Goal: Consume media (video, audio): Consume media (video, audio)

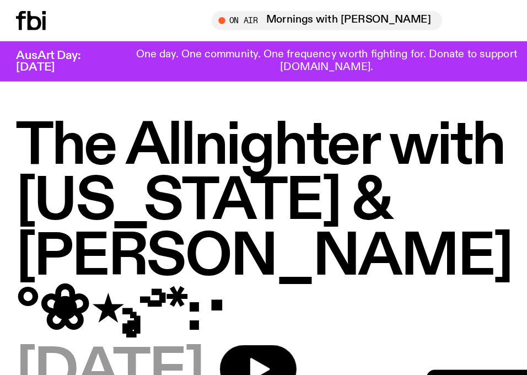
click at [27, 16] on icon at bounding box center [25, 16] width 24 height 15
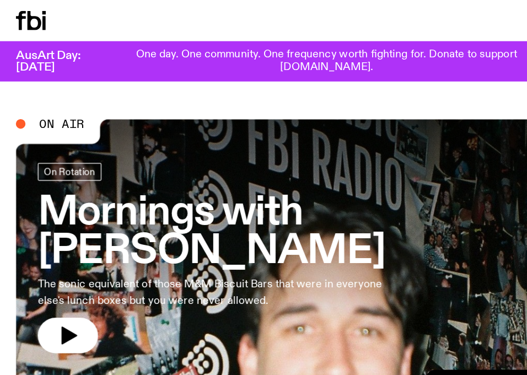
click at [30, 19] on icon at bounding box center [25, 16] width 24 height 15
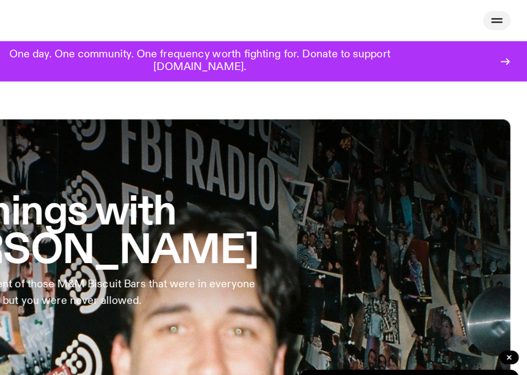
click at [499, 18] on icon "button" at bounding box center [502, 16] width 13 height 13
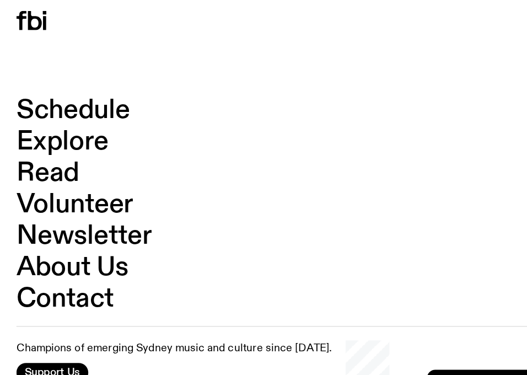
click at [63, 82] on link "Schedule" at bounding box center [59, 88] width 92 height 21
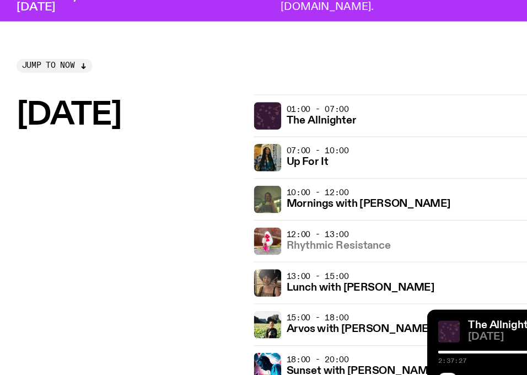
click at [247, 247] on h3 "Rhythmic Resistance" at bounding box center [273, 247] width 84 height 8
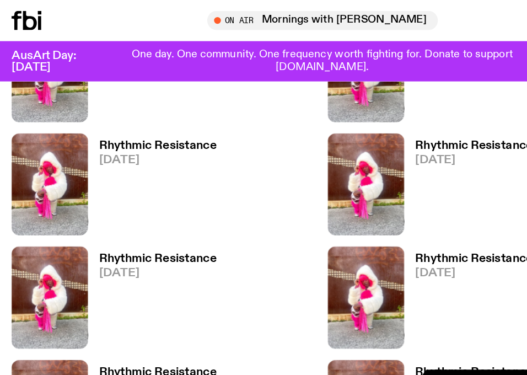
scroll to position [699, 0]
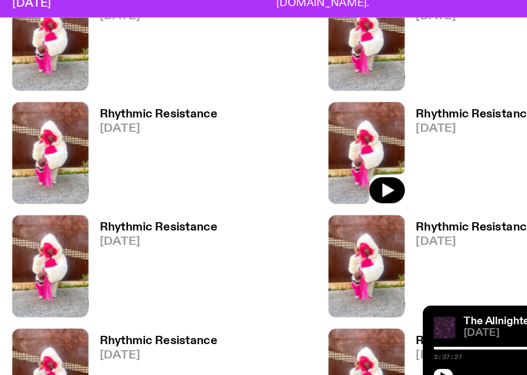
click at [276, 169] on img at bounding box center [299, 174] width 62 height 82
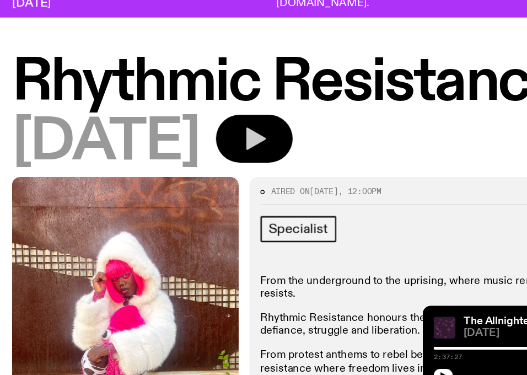
click at [219, 156] on icon "button" at bounding box center [208, 163] width 22 height 22
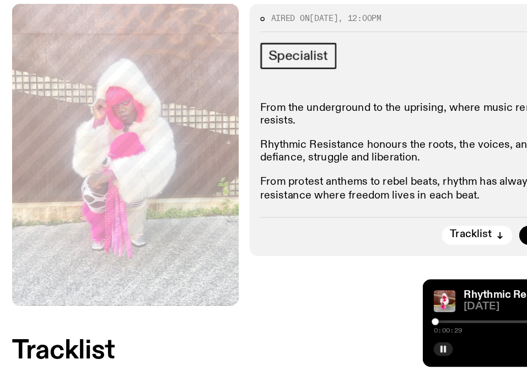
scroll to position [118, 0]
click at [357, 333] on div at bounding box center [358, 332] width 6 height 6
click at [363, 332] on div at bounding box center [432, 332] width 159 height 2
click at [369, 333] on div at bounding box center [432, 332] width 159 height 2
click at [374, 331] on div at bounding box center [432, 332] width 159 height 2
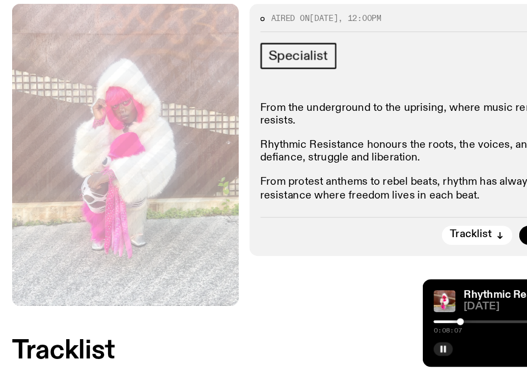
click at [384, 332] on div at bounding box center [432, 332] width 159 height 2
click at [362, 353] on rect "button" at bounding box center [362, 354] width 2 height 6
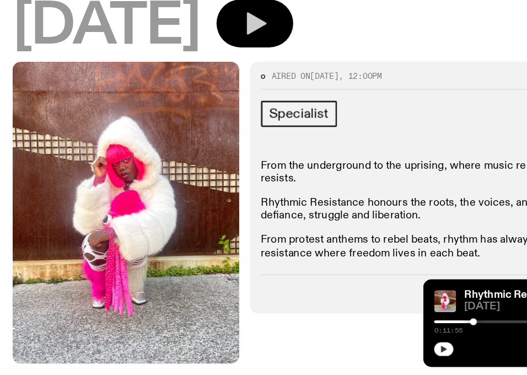
scroll to position [76, 0]
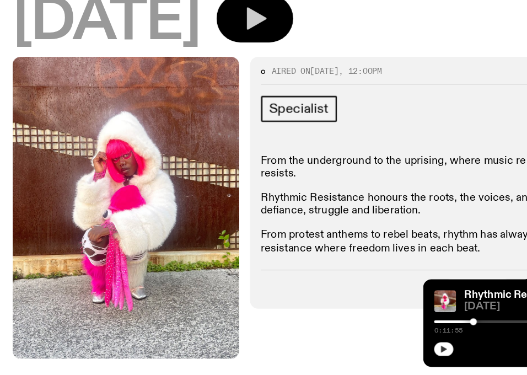
click at [239, 105] on button "button" at bounding box center [209, 87] width 62 height 39
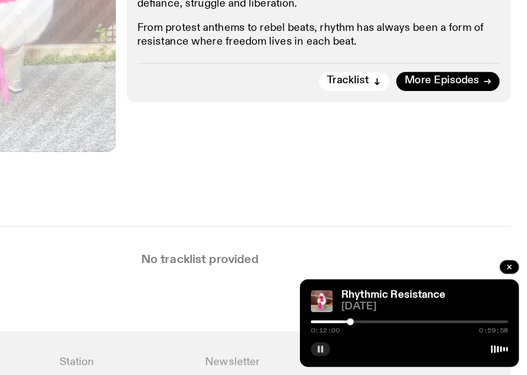
scroll to position [242, 0]
click at [388, 333] on div at bounding box center [385, 332] width 6 height 6
click at [389, 333] on div at bounding box center [388, 332] width 6 height 6
click at [393, 333] on div at bounding box center [432, 332] width 159 height 2
click at [397, 332] on div at bounding box center [432, 332] width 159 height 2
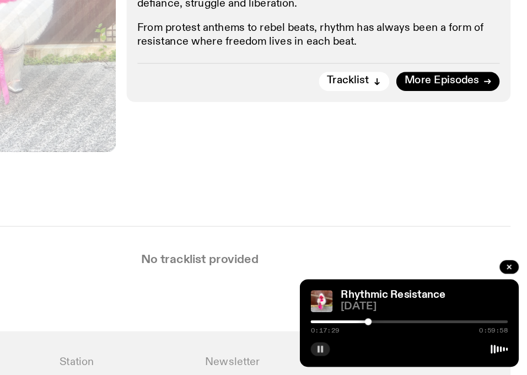
click at [399, 332] on div at bounding box center [399, 332] width 6 height 6
click at [403, 333] on div "0:17:29 0:59:58" at bounding box center [432, 335] width 159 height 13
click at [404, 332] on div at bounding box center [432, 332] width 159 height 2
click at [408, 332] on div at bounding box center [432, 332] width 159 height 2
click at [414, 333] on div at bounding box center [432, 332] width 159 height 2
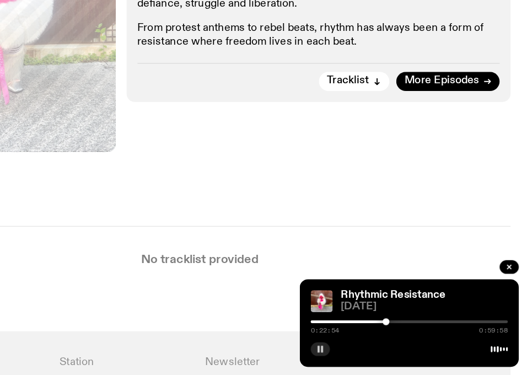
click at [420, 332] on div at bounding box center [432, 332] width 159 height 2
click at [422, 332] on div at bounding box center [432, 332] width 159 height 2
click at [428, 333] on div at bounding box center [432, 332] width 159 height 2
click at [437, 333] on div at bounding box center [432, 332] width 159 height 2
click at [443, 333] on div at bounding box center [432, 332] width 159 height 2
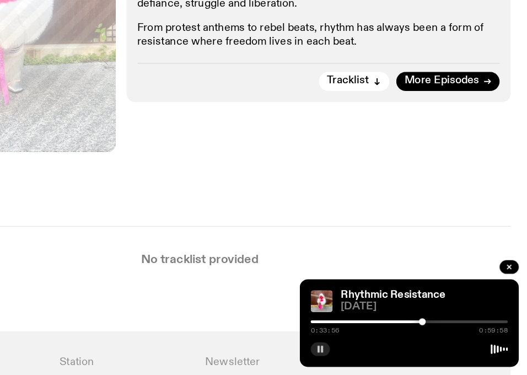
click at [451, 333] on div at bounding box center [432, 332] width 159 height 2
click at [444, 331] on div at bounding box center [371, 332] width 159 height 2
click at [456, 331] on div at bounding box center [432, 332] width 159 height 2
click at [460, 332] on div at bounding box center [432, 332] width 159 height 2
click at [465, 332] on div at bounding box center [432, 332] width 159 height 2
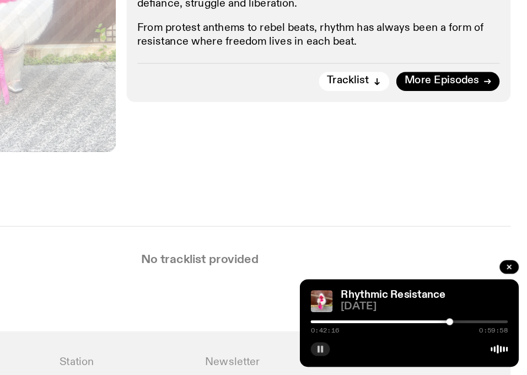
click at [475, 333] on div "0:42:16 0:59:58" at bounding box center [432, 335] width 159 height 13
click at [473, 332] on div at bounding box center [432, 332] width 159 height 2
click at [469, 331] on div at bounding box center [393, 332] width 159 height 2
click at [476, 332] on div at bounding box center [432, 332] width 159 height 2
click at [483, 333] on div "0:46:30 0:59:58" at bounding box center [432, 335] width 159 height 13
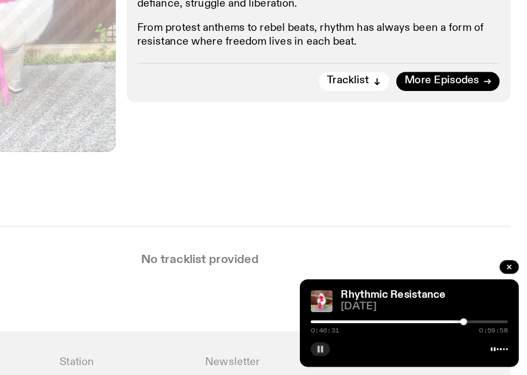
click at [483, 333] on div "0:46:31 0:59:58" at bounding box center [432, 335] width 159 height 13
click at [483, 333] on div at bounding box center [432, 332] width 159 height 2
click at [489, 333] on div at bounding box center [432, 332] width 159 height 2
click at [497, 331] on div at bounding box center [432, 332] width 159 height 2
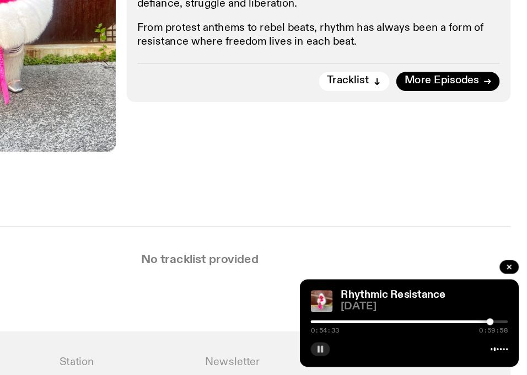
click at [505, 331] on div at bounding box center [432, 332] width 159 height 2
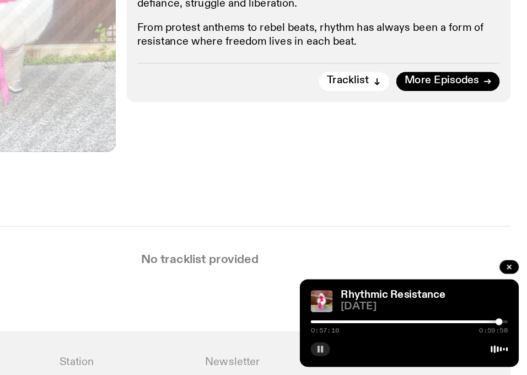
click at [365, 331] on div at bounding box center [425, 332] width 159 height 2
click at [356, 333] on div at bounding box center [285, 332] width 159 height 2
click at [358, 333] on div at bounding box center [351, 332] width 159 height 2
click at [360, 333] on div at bounding box center [359, 332] width 6 height 6
click at [360, 333] on div at bounding box center [360, 332] width 6 height 6
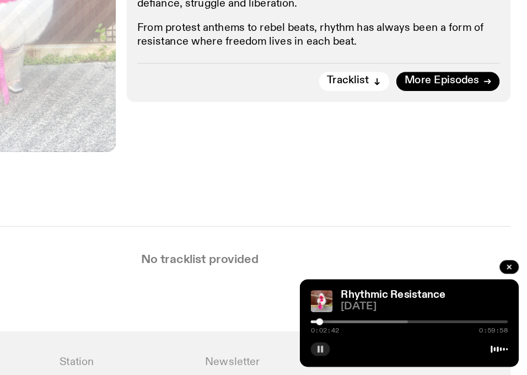
click at [363, 332] on div at bounding box center [351, 332] width 159 height 2
click at [364, 332] on div at bounding box center [363, 332] width 6 height 6
click at [364, 332] on div at bounding box center [365, 332] width 6 height 6
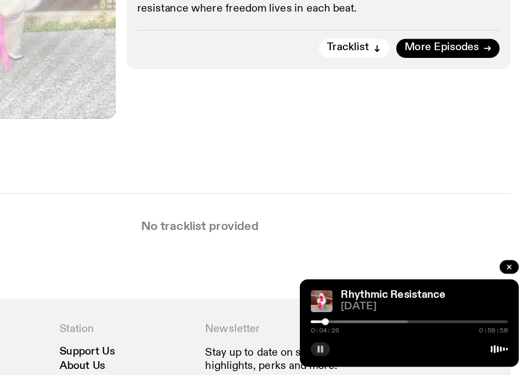
click at [368, 331] on div at bounding box center [351, 332] width 159 height 2
click at [368, 331] on div at bounding box center [368, 332] width 6 height 6
click at [371, 331] on div at bounding box center [368, 332] width 6 height 6
click at [366, 331] on div at bounding box center [291, 332] width 159 height 2
click at [366, 331] on div at bounding box center [366, 332] width 6 height 6
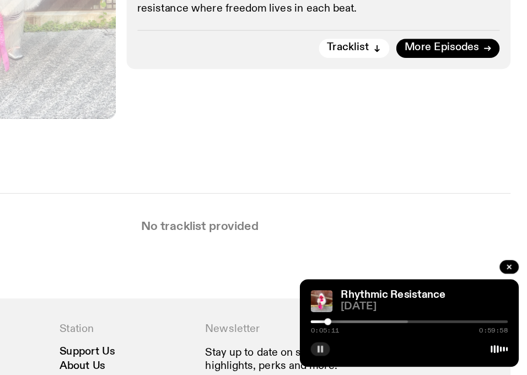
click at [367, 331] on div at bounding box center [367, 332] width 6 height 6
click at [369, 331] on div at bounding box center [367, 332] width 6 height 6
click at [374, 333] on div "0:06:02 0:59:58" at bounding box center [432, 335] width 159 height 13
click at [374, 331] on div at bounding box center [351, 332] width 159 height 2
click at [377, 331] on div at bounding box center [351, 332] width 159 height 2
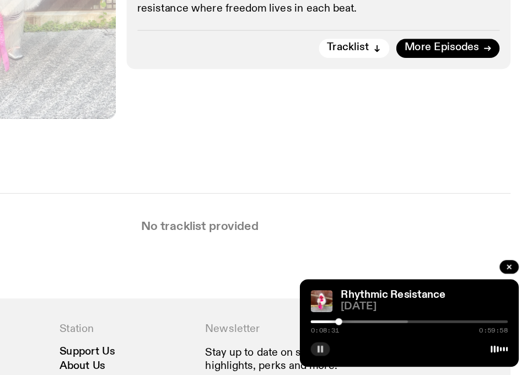
click at [376, 330] on div at bounding box center [376, 332] width 6 height 6
click at [376, 332] on div at bounding box center [376, 332] width 6 height 6
click at [375, 333] on div at bounding box center [375, 332] width 6 height 6
click at [361, 353] on rect "button" at bounding box center [362, 354] width 2 height 6
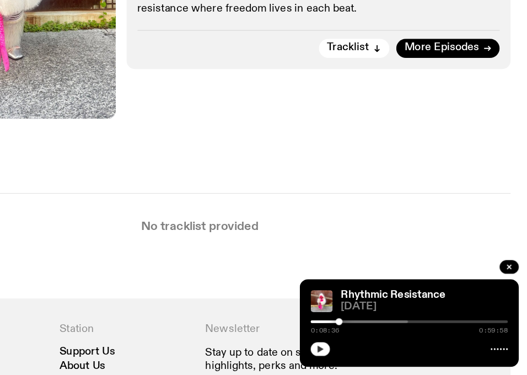
click at [361, 353] on icon "button" at bounding box center [360, 354] width 5 height 6
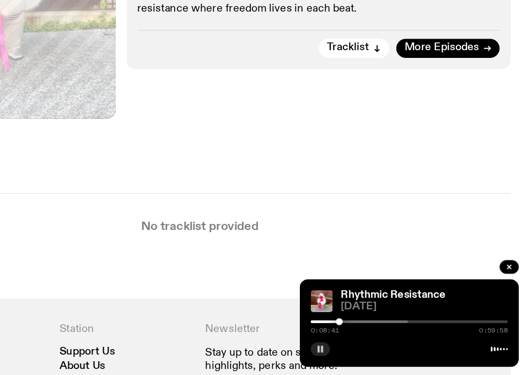
click at [381, 331] on div at bounding box center [351, 332] width 159 height 2
click at [383, 331] on div at bounding box center [383, 332] width 6 height 6
click at [385, 331] on div at bounding box center [386, 332] width 6 height 6
click at [388, 331] on div at bounding box center [388, 332] width 6 height 6
click at [389, 331] on div at bounding box center [389, 332] width 6 height 6
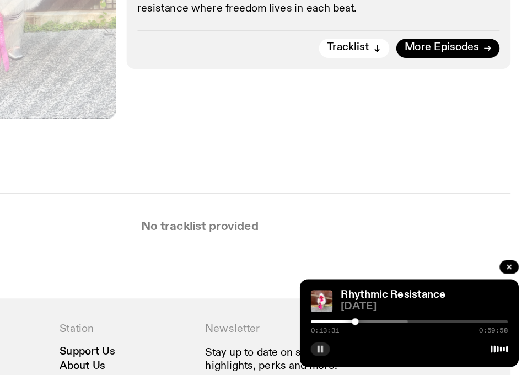
click at [389, 331] on div at bounding box center [389, 332] width 6 height 6
click at [390, 332] on div at bounding box center [391, 332] width 6 height 6
click at [392, 331] on div at bounding box center [392, 332] width 6 height 6
click at [393, 331] on div at bounding box center [393, 332] width 6 height 6
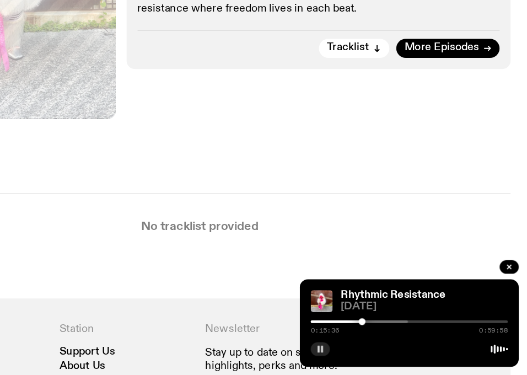
click at [394, 331] on div at bounding box center [395, 332] width 6 height 6
click at [396, 331] on div at bounding box center [396, 332] width 6 height 6
click at [398, 331] on div at bounding box center [398, 332] width 6 height 6
click at [399, 331] on div at bounding box center [398, 332] width 6 height 6
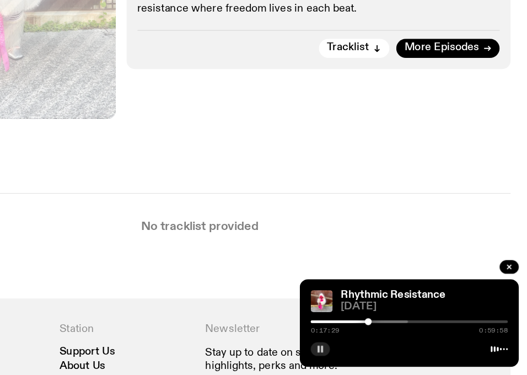
click at [401, 331] on div at bounding box center [399, 332] width 6 height 6
click at [404, 331] on div at bounding box center [402, 332] width 6 height 6
click at [408, 331] on div at bounding box center [351, 332] width 159 height 2
click at [411, 331] on div at bounding box center [351, 332] width 159 height 2
click at [412, 331] on div at bounding box center [412, 332] width 6 height 6
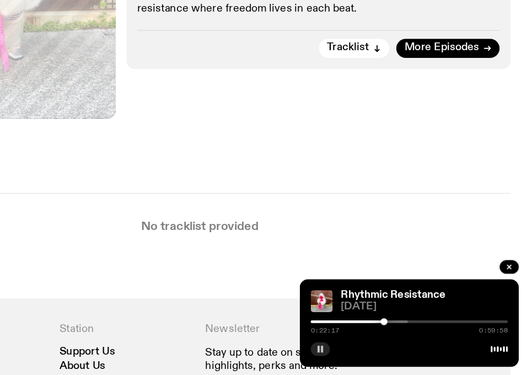
click at [414, 331] on div at bounding box center [412, 332] width 6 height 6
click at [415, 331] on div at bounding box center [415, 332] width 6 height 6
click at [414, 331] on div at bounding box center [414, 332] width 6 height 6
click at [412, 331] on div at bounding box center [414, 332] width 6 height 6
click at [410, 331] on div at bounding box center [410, 332] width 6 height 6
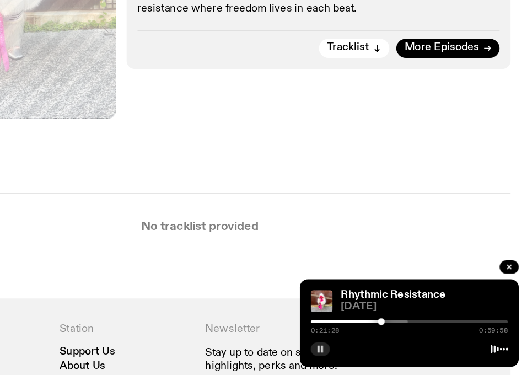
click at [410, 331] on div at bounding box center [410, 332] width 6 height 6
click at [409, 331] on div at bounding box center [409, 332] width 6 height 6
click at [414, 333] on div at bounding box center [351, 332] width 159 height 2
click at [415, 333] on div at bounding box center [414, 332] width 6 height 6
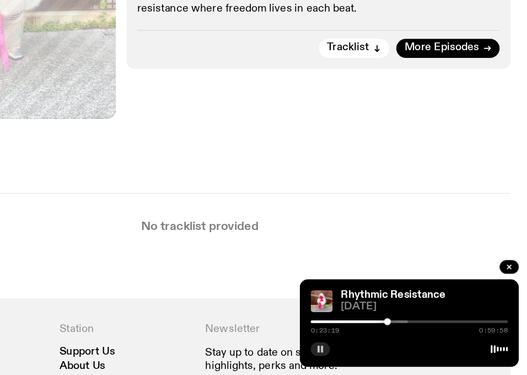
click at [416, 333] on div at bounding box center [415, 332] width 6 height 6
click at [417, 333] on div at bounding box center [418, 332] width 6 height 6
click at [419, 332] on div at bounding box center [419, 332] width 6 height 6
click at [419, 333] on div at bounding box center [419, 332] width 6 height 6
click at [420, 333] on div at bounding box center [419, 332] width 6 height 6
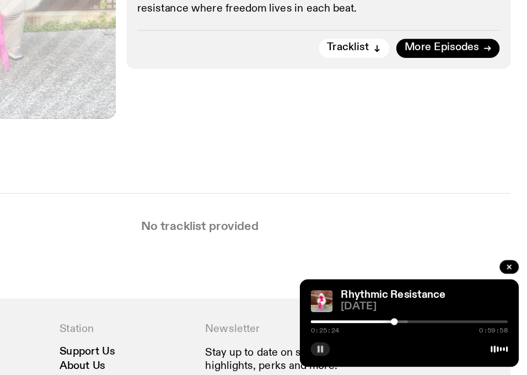
click at [422, 333] on div at bounding box center [420, 332] width 6 height 6
click at [423, 333] on div at bounding box center [423, 332] width 6 height 6
click at [424, 333] on div at bounding box center [423, 332] width 6 height 6
click at [425, 331] on div at bounding box center [425, 332] width 6 height 6
click at [427, 330] on div at bounding box center [427, 332] width 6 height 6
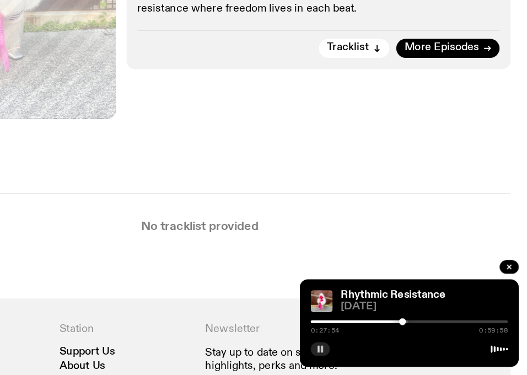
click at [420, 331] on div at bounding box center [347, 332] width 159 height 2
click at [416, 331] on div at bounding box center [340, 332] width 159 height 2
click at [425, 332] on div at bounding box center [351, 332] width 159 height 2
click at [426, 332] on div at bounding box center [425, 332] width 6 height 6
click at [430, 333] on div at bounding box center [351, 332] width 159 height 2
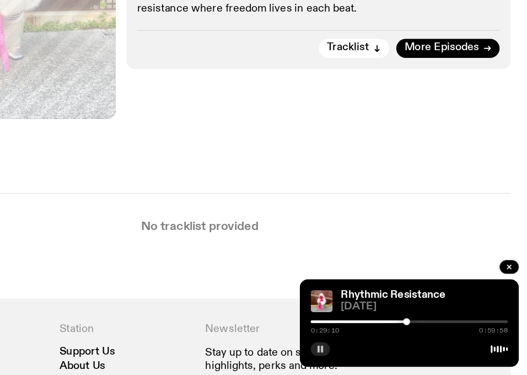
click at [434, 331] on div at bounding box center [432, 332] width 159 height 2
click at [436, 331] on div at bounding box center [436, 332] width 6 height 6
click at [438, 331] on div at bounding box center [436, 332] width 6 height 6
click at [440, 331] on div at bounding box center [440, 332] width 6 height 6
click at [443, 331] on div at bounding box center [432, 332] width 159 height 2
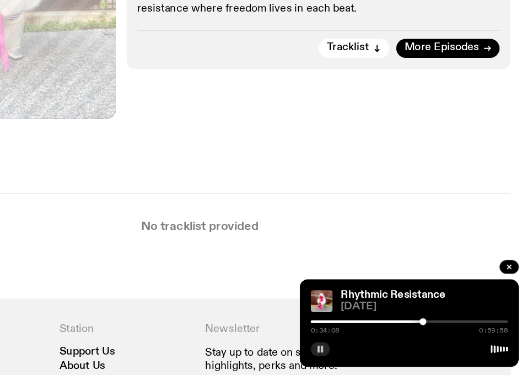
click at [443, 331] on div at bounding box center [444, 332] width 6 height 6
click at [444, 331] on div at bounding box center [444, 332] width 6 height 6
click at [446, 331] on div at bounding box center [446, 332] width 6 height 6
click at [449, 331] on div at bounding box center [432, 332] width 159 height 2
click at [451, 330] on div at bounding box center [451, 332] width 6 height 6
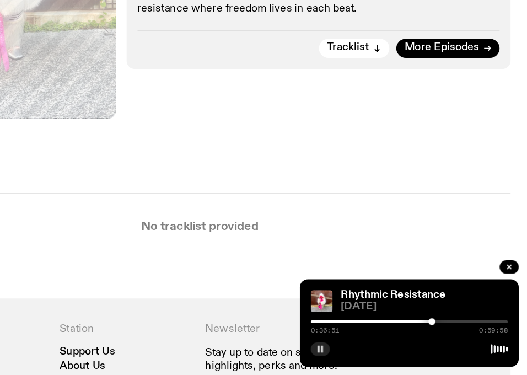
click at [447, 330] on div "0:36:51 0:59:58" at bounding box center [432, 335] width 159 height 13
click at [448, 332] on div at bounding box center [371, 332] width 159 height 2
click at [451, 331] on div at bounding box center [432, 332] width 159 height 2
click at [454, 332] on div at bounding box center [451, 332] width 6 height 6
click at [457, 332] on div at bounding box center [454, 332] width 6 height 6
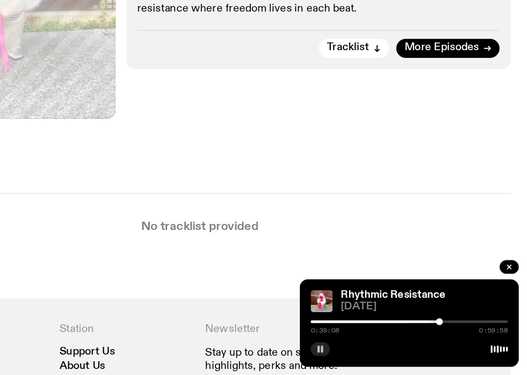
click at [458, 332] on div at bounding box center [457, 332] width 6 height 6
click at [458, 332] on div at bounding box center [458, 332] width 6 height 6
click at [460, 331] on div at bounding box center [460, 332] width 6 height 6
click at [463, 331] on div at bounding box center [460, 332] width 6 height 6
click at [464, 331] on div at bounding box center [465, 332] width 6 height 6
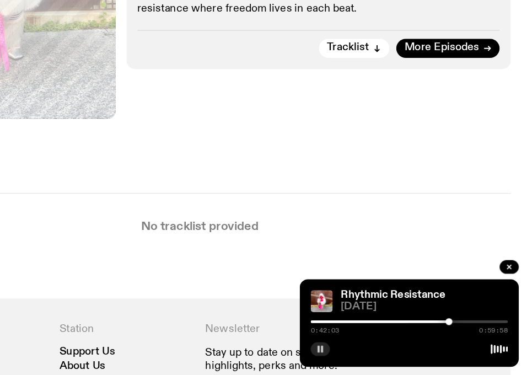
click at [464, 331] on div at bounding box center [465, 332] width 6 height 6
click at [465, 331] on div at bounding box center [466, 332] width 6 height 6
click at [467, 331] on div at bounding box center [467, 332] width 6 height 6
click at [467, 332] on div at bounding box center [467, 332] width 6 height 6
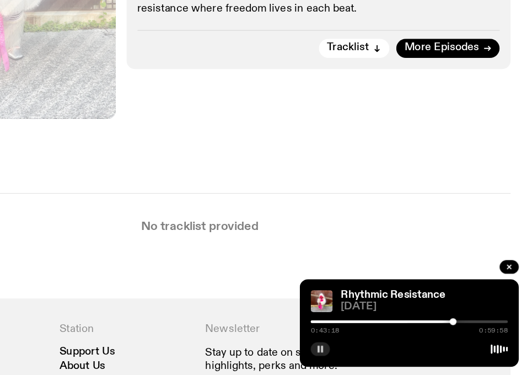
click at [468, 332] on div at bounding box center [468, 332] width 6 height 6
click at [470, 333] on div at bounding box center [470, 332] width 6 height 6
click at [471, 333] on div at bounding box center [470, 332] width 6 height 6
click at [475, 331] on div at bounding box center [475, 332] width 6 height 6
click at [474, 331] on div at bounding box center [474, 332] width 6 height 6
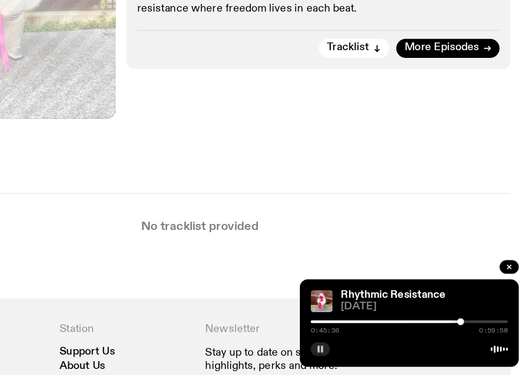
click at [478, 331] on div at bounding box center [432, 332] width 159 height 2
click at [478, 330] on div at bounding box center [478, 332] width 6 height 6
click at [479, 330] on div at bounding box center [478, 332] width 6 height 6
click at [481, 330] on div at bounding box center [481, 332] width 6 height 6
click at [483, 330] on div at bounding box center [481, 332] width 6 height 6
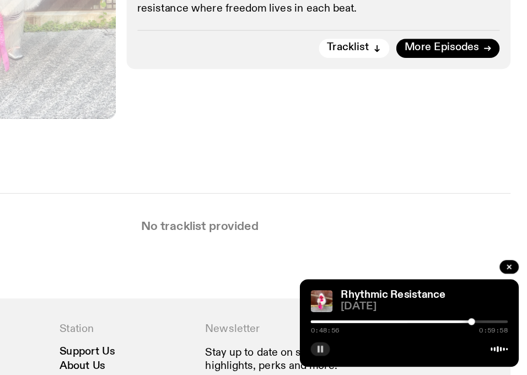
click at [486, 332] on div at bounding box center [432, 332] width 159 height 2
click at [487, 332] on div at bounding box center [486, 332] width 6 height 6
click at [487, 332] on div at bounding box center [487, 332] width 6 height 6
click at [489, 332] on div at bounding box center [488, 332] width 6 height 6
click at [490, 332] on div at bounding box center [490, 332] width 6 height 6
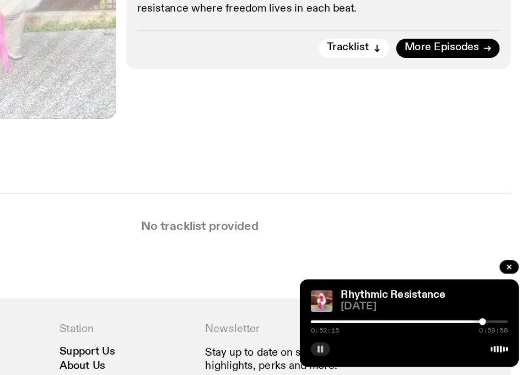
click at [491, 332] on div at bounding box center [492, 332] width 6 height 6
click at [492, 332] on div at bounding box center [492, 332] width 6 height 6
click at [494, 332] on div at bounding box center [494, 332] width 6 height 6
click at [497, 332] on div at bounding box center [432, 332] width 159 height 2
click at [500, 332] on div at bounding box center [500, 332] width 6 height 6
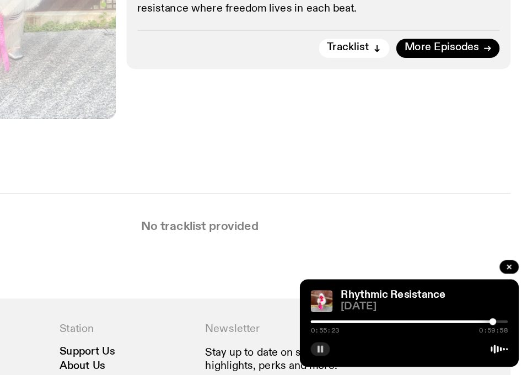
click at [496, 331] on div at bounding box center [420, 332] width 159 height 2
click at [498, 330] on div at bounding box center [499, 332] width 6 height 6
click at [501, 330] on div "0:54:58 0:59:58" at bounding box center [432, 335] width 159 height 13
click at [502, 333] on div at bounding box center [432, 332] width 159 height 2
click at [503, 332] on div at bounding box center [503, 332] width 6 height 6
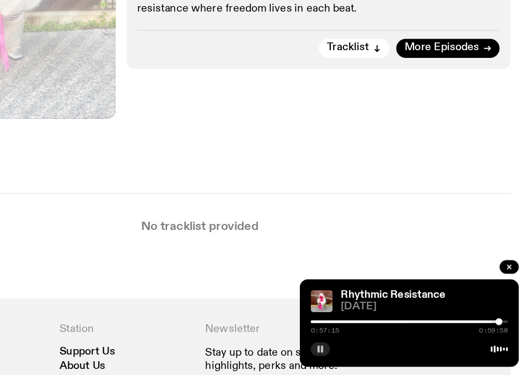
click at [505, 332] on div at bounding box center [505, 332] width 6 height 6
click at [506, 332] on div at bounding box center [506, 332] width 6 height 6
click at [507, 332] on div at bounding box center [506, 332] width 6 height 6
click at [508, 333] on div at bounding box center [509, 332] width 6 height 6
click at [510, 333] on div at bounding box center [510, 332] width 6 height 6
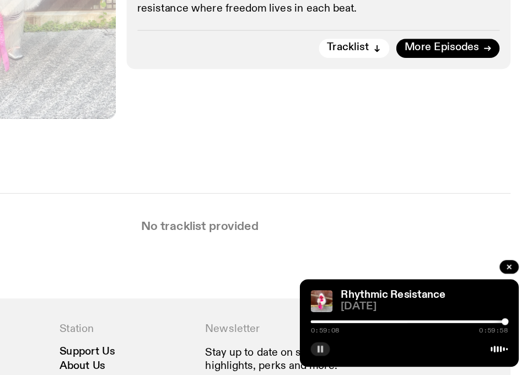
click at [510, 333] on div at bounding box center [510, 332] width 6 height 6
click at [509, 333] on div at bounding box center [509, 332] width 6 height 6
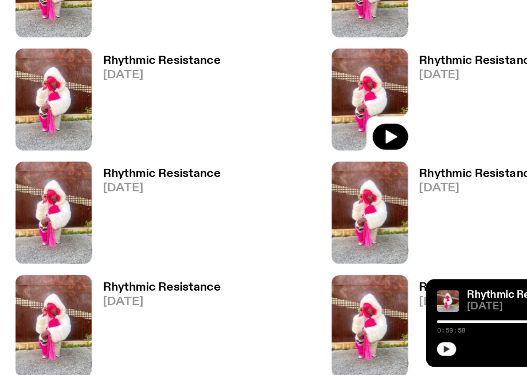
scroll to position [721, 0]
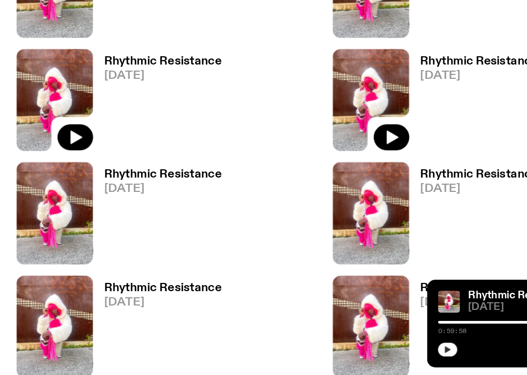
click at [58, 151] on img at bounding box center [44, 153] width 62 height 82
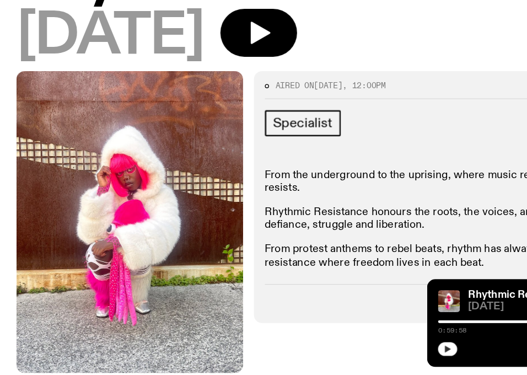
scroll to position [66, 0]
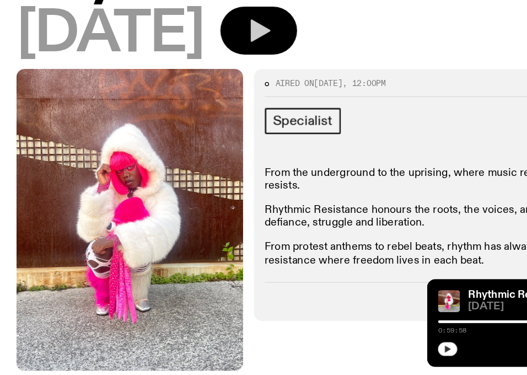
click at [239, 114] on button "button" at bounding box center [209, 97] width 62 height 39
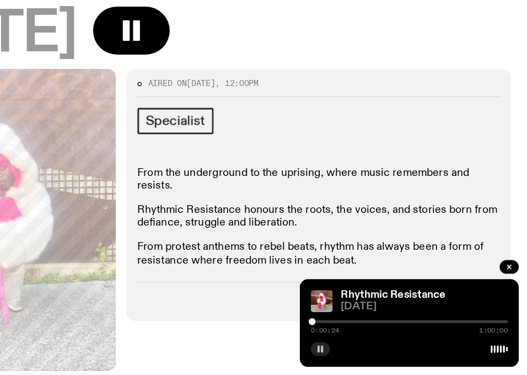
click at [354, 333] on div at bounding box center [354, 332] width 6 height 6
click at [356, 333] on div at bounding box center [356, 332] width 6 height 6
click at [357, 333] on div at bounding box center [358, 332] width 6 height 6
click at [358, 333] on div at bounding box center [359, 332] width 6 height 6
click at [360, 333] on div at bounding box center [360, 332] width 6 height 6
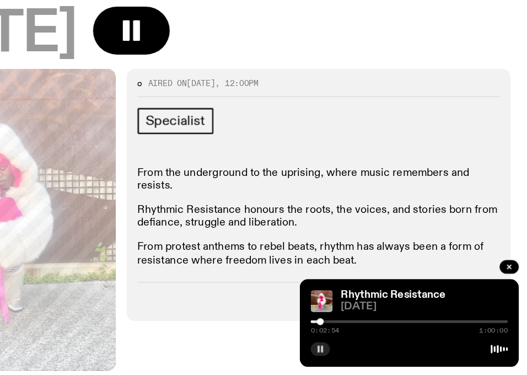
click at [361, 333] on div at bounding box center [361, 332] width 6 height 6
click at [363, 333] on div at bounding box center [363, 332] width 6 height 6
click at [362, 332] on div at bounding box center [363, 332] width 6 height 6
click at [362, 331] on div at bounding box center [362, 332] width 6 height 6
click at [365, 333] on div at bounding box center [432, 332] width 159 height 2
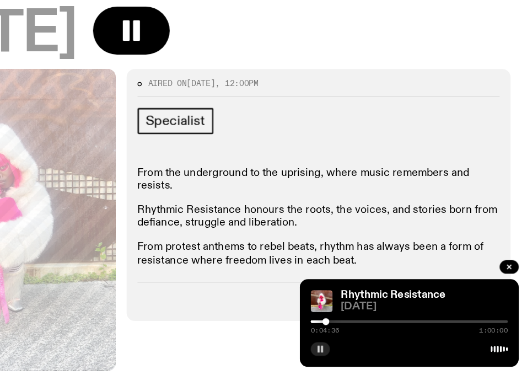
click at [370, 332] on div at bounding box center [432, 332] width 159 height 2
click at [371, 332] on div at bounding box center [371, 332] width 6 height 6
click at [372, 333] on div at bounding box center [372, 332] width 6 height 6
click at [374, 333] on div at bounding box center [372, 332] width 6 height 6
click at [373, 333] on div at bounding box center [373, 332] width 6 height 6
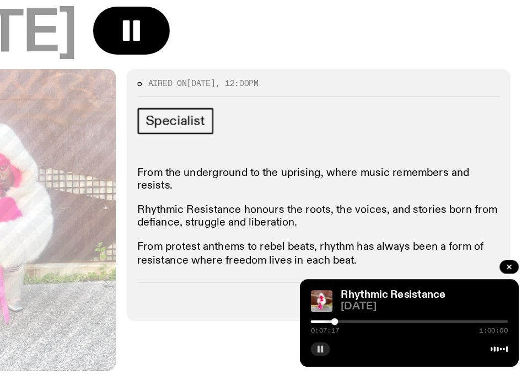
click at [372, 332] on div at bounding box center [372, 332] width 6 height 6
click at [357, 351] on icon "button" at bounding box center [360, 354] width 7 height 7
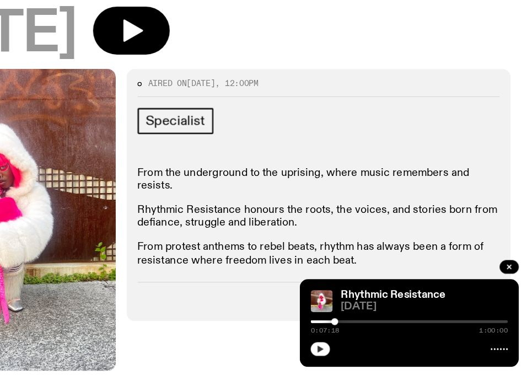
click at [355, 350] on button "button" at bounding box center [360, 354] width 15 height 11
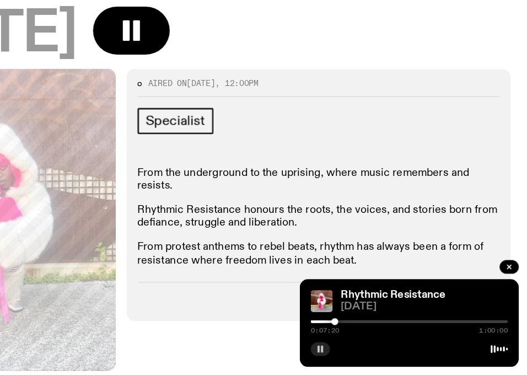
click at [364, 353] on button "button" at bounding box center [360, 354] width 15 height 11
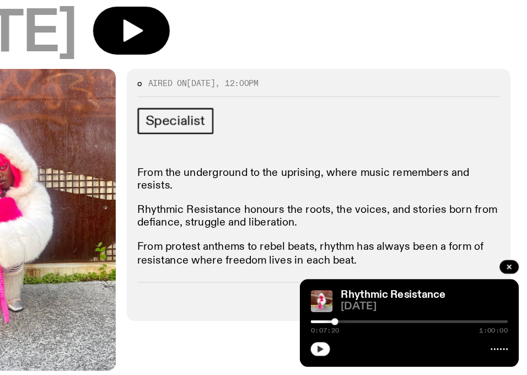
click at [364, 353] on button "button" at bounding box center [360, 354] width 15 height 11
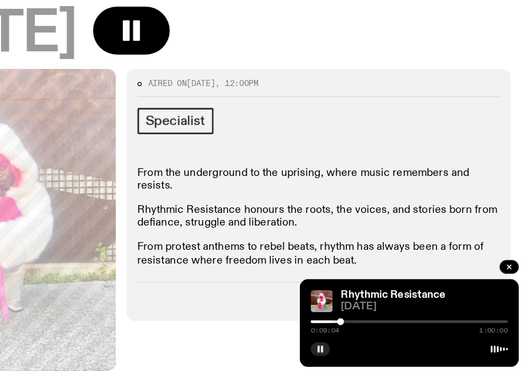
click at [382, 332] on div at bounding box center [432, 332] width 159 height 2
drag, startPoint x: 383, startPoint y: 333, endPoint x: 392, endPoint y: 334, distance: 8.9
click at [392, 334] on div at bounding box center [392, 332] width 6 height 6
drag, startPoint x: 396, startPoint y: 331, endPoint x: 405, endPoint y: 334, distance: 9.1
click at [405, 334] on div "0:14:35 1:00:00" at bounding box center [432, 335] width 159 height 13
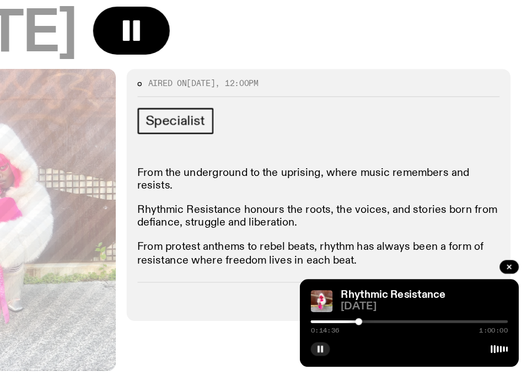
click at [394, 333] on div "0:14:36 1:00:00" at bounding box center [432, 335] width 159 height 13
click at [396, 331] on div at bounding box center [396, 332] width 6 height 6
drag, startPoint x: 396, startPoint y: 331, endPoint x: 405, endPoint y: 331, distance: 8.8
click at [402, 331] on div at bounding box center [399, 332] width 6 height 6
drag, startPoint x: 405, startPoint y: 331, endPoint x: 413, endPoint y: 332, distance: 7.7
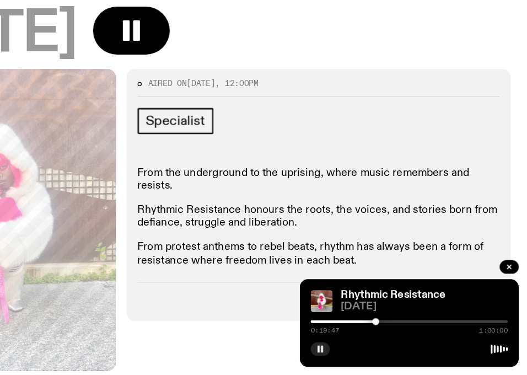
click at [408, 332] on div at bounding box center [406, 332] width 6 height 6
drag, startPoint x: 413, startPoint y: 332, endPoint x: 419, endPoint y: 333, distance: 6.1
click at [416, 333] on div at bounding box center [414, 332] width 6 height 6
drag, startPoint x: 419, startPoint y: 333, endPoint x: 435, endPoint y: 334, distance: 16.0
click at [435, 334] on div at bounding box center [435, 332] width 6 height 6
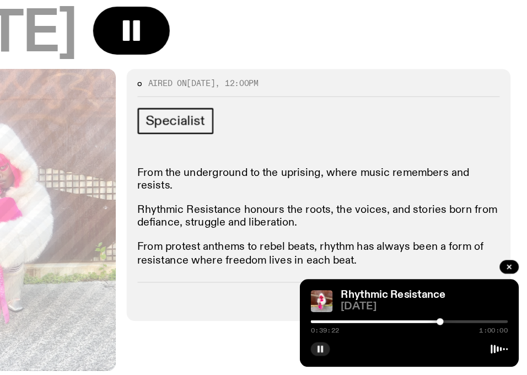
drag, startPoint x: 436, startPoint y: 334, endPoint x: 459, endPoint y: 335, distance: 23.7
click at [459, 334] on div at bounding box center [457, 332] width 6 height 6
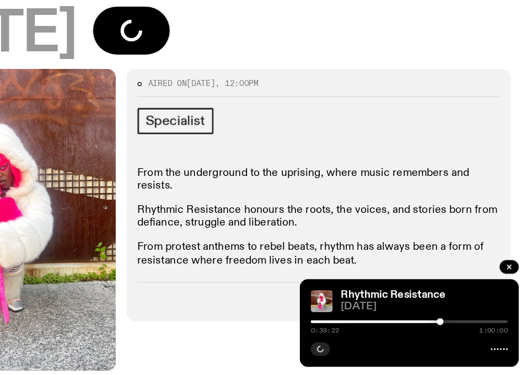
click at [454, 331] on div at bounding box center [457, 332] width 6 height 6
drag, startPoint x: 454, startPoint y: 331, endPoint x: 446, endPoint y: 331, distance: 8.8
click at [448, 331] on div at bounding box center [451, 332] width 6 height 6
drag, startPoint x: 446, startPoint y: 331, endPoint x: 492, endPoint y: 334, distance: 46.4
click at [468, 334] on div at bounding box center [466, 332] width 6 height 6
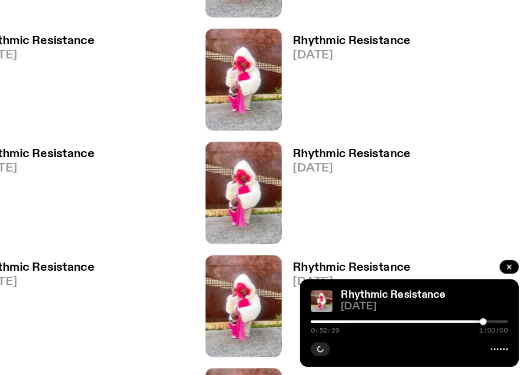
scroll to position [748, 0]
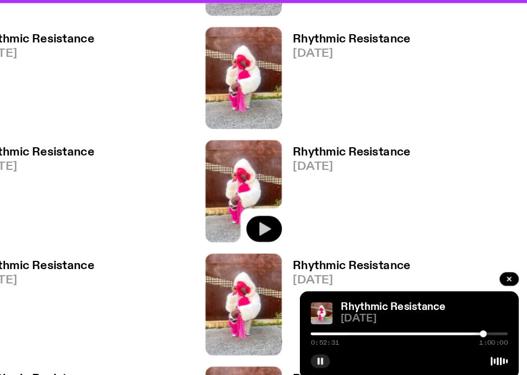
click at [313, 246] on icon "button" at bounding box center [316, 247] width 9 height 11
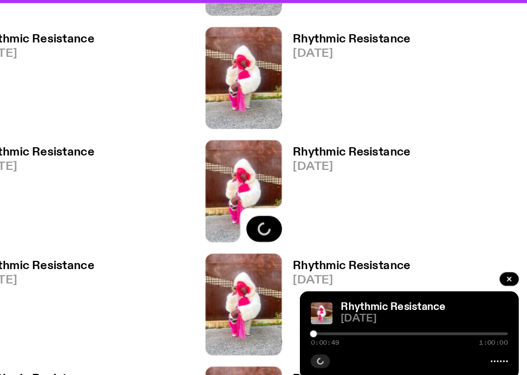
click at [355, 333] on div at bounding box center [355, 332] width 6 height 6
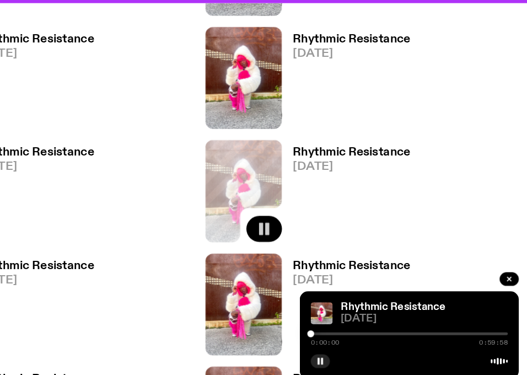
drag, startPoint x: 356, startPoint y: 333, endPoint x: 312, endPoint y: 345, distance: 46.1
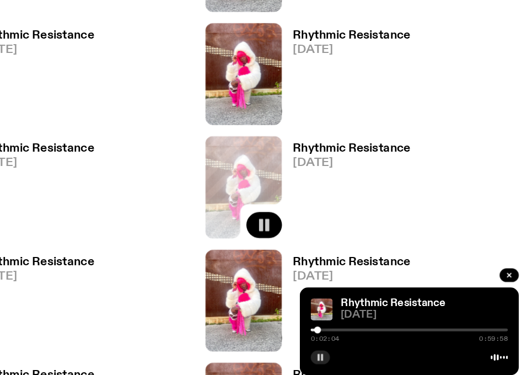
click at [360, 355] on rect "button" at bounding box center [359, 354] width 2 height 6
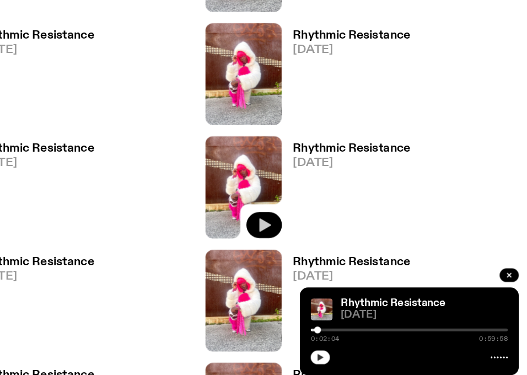
click at [363, 355] on icon "button" at bounding box center [360, 354] width 7 height 7
click at [363, 355] on rect "button" at bounding box center [362, 354] width 2 height 6
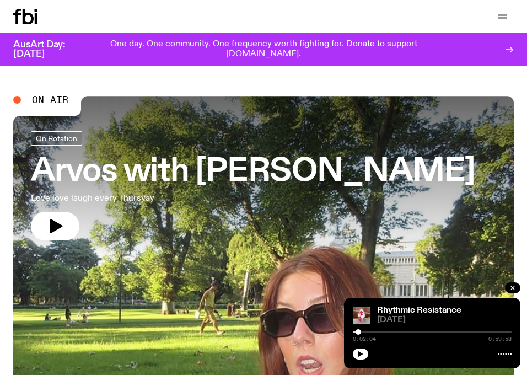
scroll to position [1, 0]
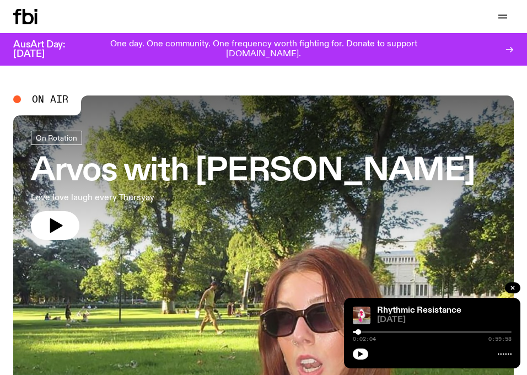
click at [487, 14] on div "Support Us" at bounding box center [391, 16] width 246 height 15
click at [497, 14] on icon "button" at bounding box center [502, 16] width 13 height 13
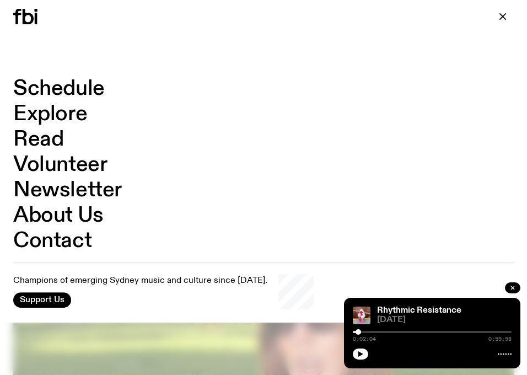
click at [93, 83] on link "Schedule" at bounding box center [59, 88] width 92 height 21
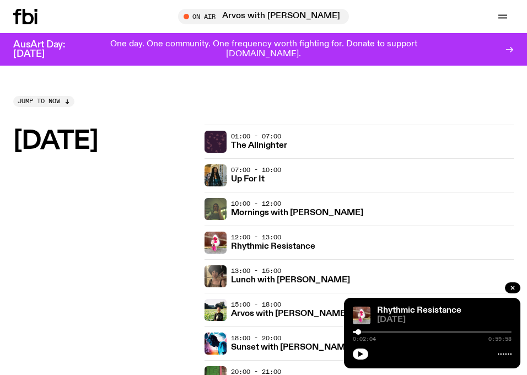
scroll to position [66, 0]
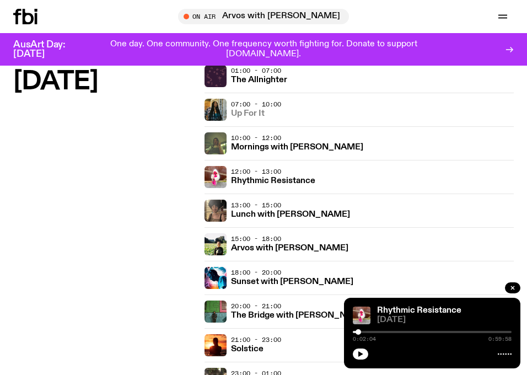
click at [248, 118] on h3 "Up For It" at bounding box center [248, 114] width 34 height 8
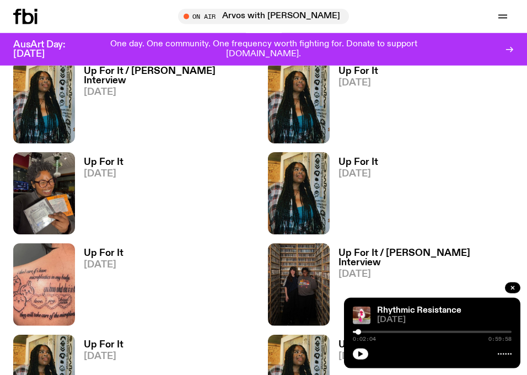
scroll to position [687, 0]
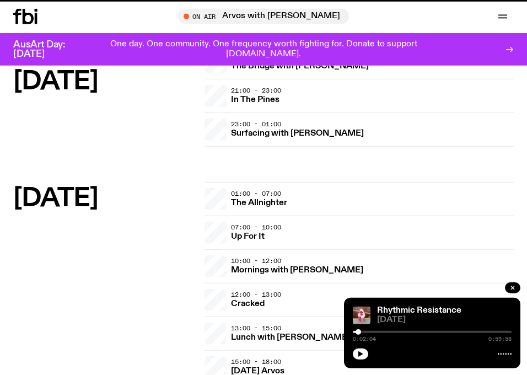
scroll to position [66, 0]
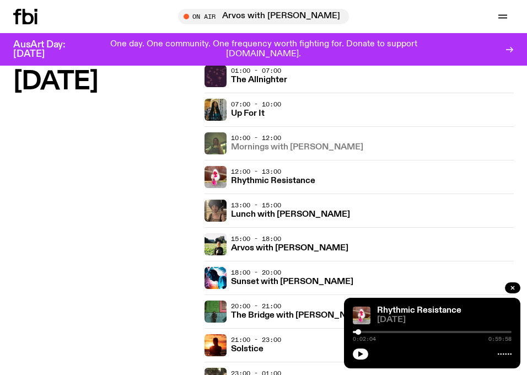
click at [292, 149] on h3 "Mornings with [PERSON_NAME]" at bounding box center [297, 147] width 132 height 8
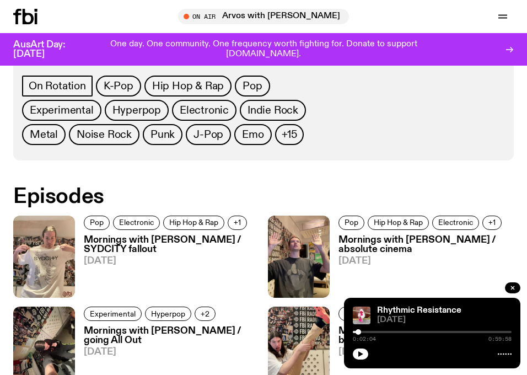
scroll to position [620, 0]
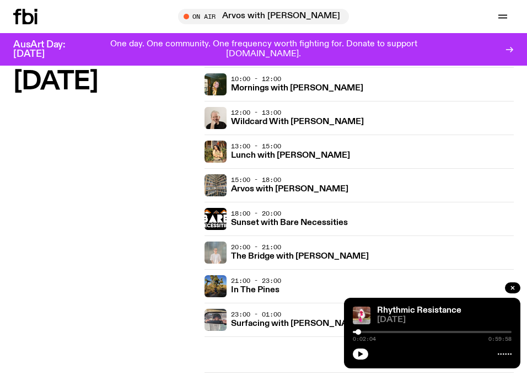
scroll to position [444, 0]
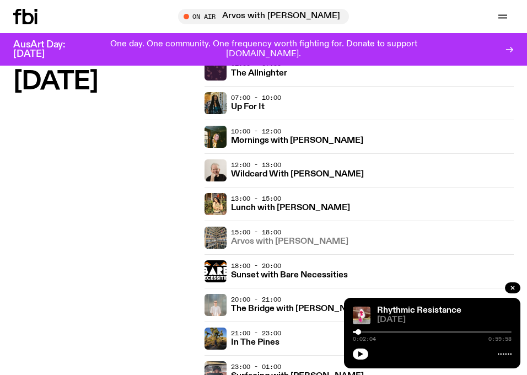
click at [305, 242] on h3 "Arvos with [PERSON_NAME]" at bounding box center [289, 242] width 117 height 8
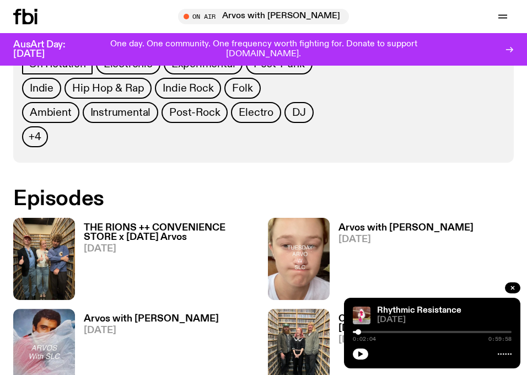
scroll to position [584, 0]
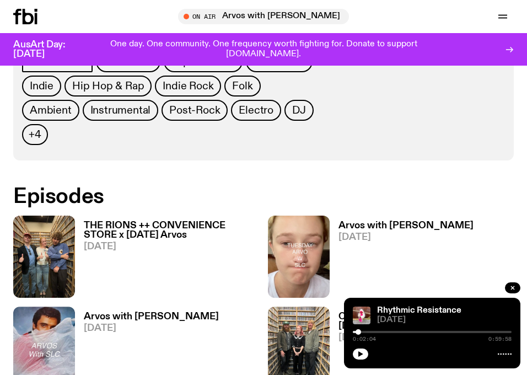
click at [149, 221] on h3 "THE RIONS ++ CONVENIENCE STORE x [DATE] Arvos" at bounding box center [171, 230] width 175 height 19
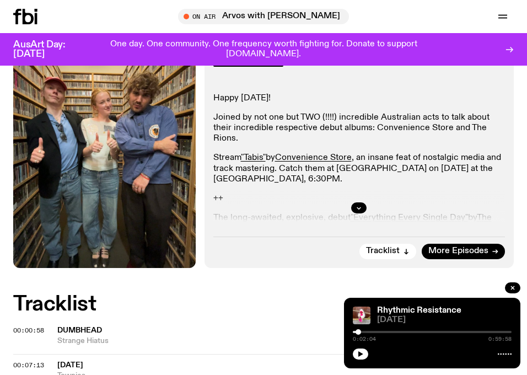
scroll to position [268, 0]
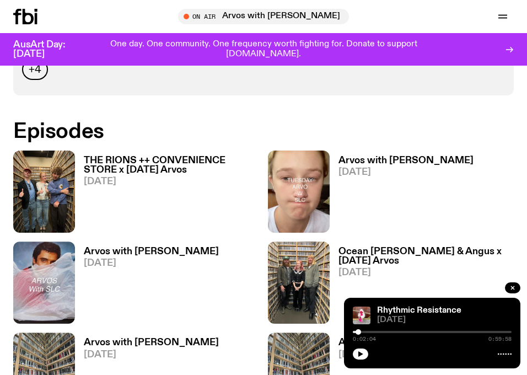
scroll to position [650, 0]
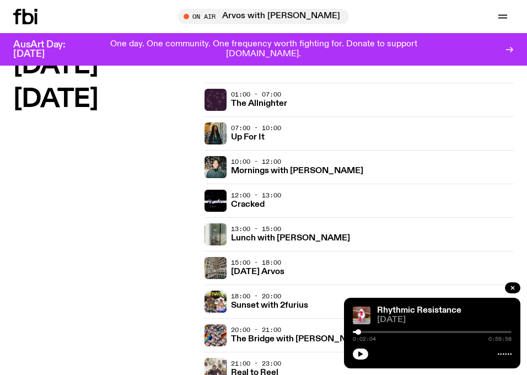
scroll to position [785, 0]
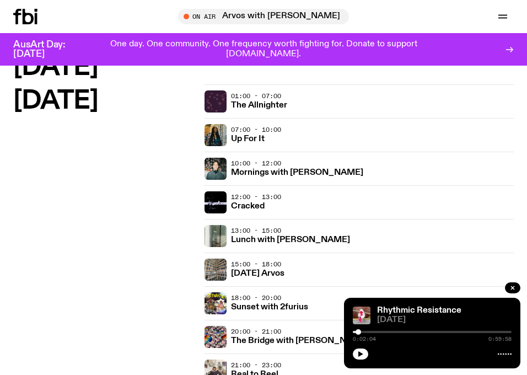
click at [363, 360] on div "Rhythmic Resistance [DATE] 0:02:04 0:59:58" at bounding box center [432, 333] width 176 height 71
click at [359, 355] on icon "button" at bounding box center [360, 354] width 5 height 6
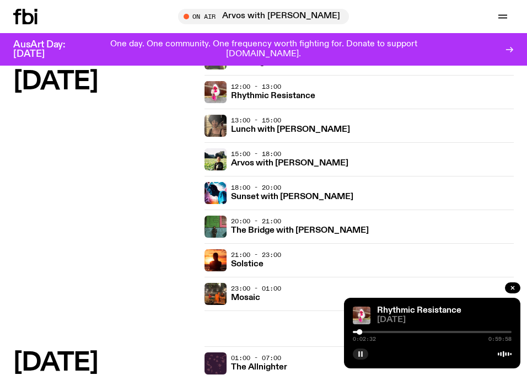
scroll to position [96, 0]
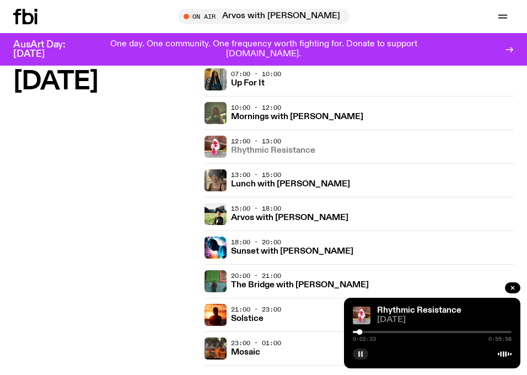
click at [285, 152] on h3 "Rhythmic Resistance" at bounding box center [273, 151] width 84 height 8
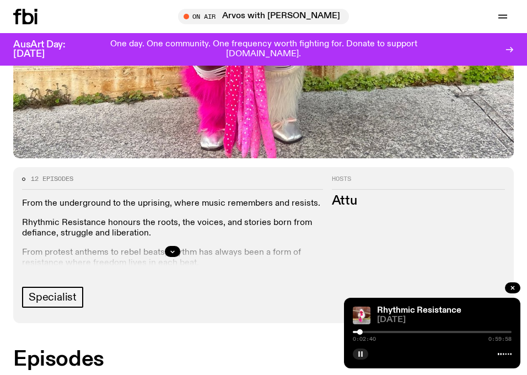
scroll to position [369, 0]
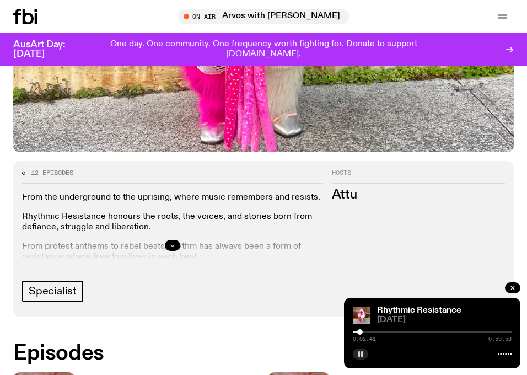
click at [165, 246] on button "button" at bounding box center [172, 245] width 15 height 11
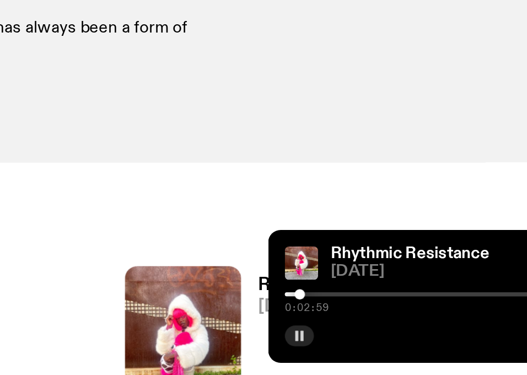
scroll to position [427, 0]
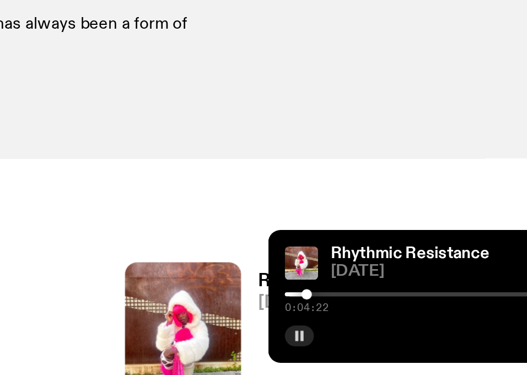
click at [364, 332] on div at bounding box center [365, 332] width 6 height 6
click at [365, 332] on div at bounding box center [365, 332] width 6 height 6
click at [366, 332] on div at bounding box center [366, 332] width 6 height 6
click at [367, 332] on div at bounding box center [367, 332] width 6 height 6
click at [368, 332] on div at bounding box center [369, 332] width 6 height 6
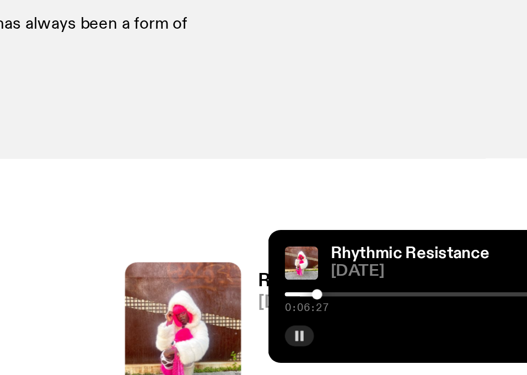
click at [370, 332] on div at bounding box center [370, 332] width 6 height 6
click at [371, 332] on div at bounding box center [371, 332] width 6 height 6
click at [370, 331] on div at bounding box center [370, 332] width 6 height 6
click at [372, 331] on div at bounding box center [372, 332] width 6 height 6
click at [373, 331] on div at bounding box center [373, 332] width 6 height 6
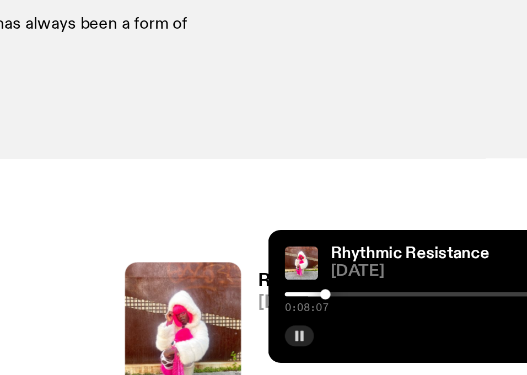
click at [374, 331] on div at bounding box center [375, 332] width 6 height 6
click at [376, 331] on div at bounding box center [376, 332] width 6 height 6
click at [377, 331] on div at bounding box center [377, 332] width 6 height 6
click at [379, 331] on div at bounding box center [380, 332] width 6 height 6
click at [378, 331] on div at bounding box center [379, 332] width 6 height 6
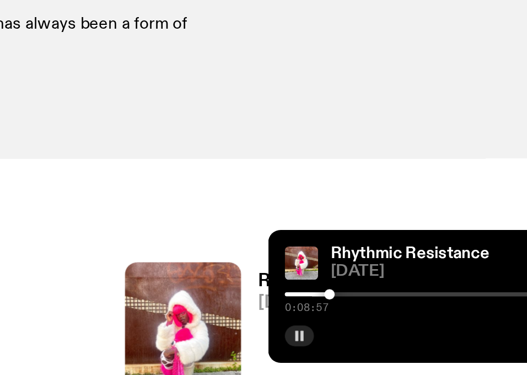
click at [377, 330] on div at bounding box center [377, 332] width 6 height 6
click at [378, 331] on div at bounding box center [379, 332] width 6 height 6
click at [378, 331] on div at bounding box center [378, 332] width 6 height 6
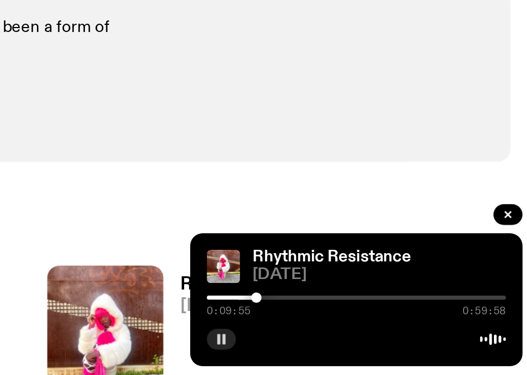
scroll to position [427, 0]
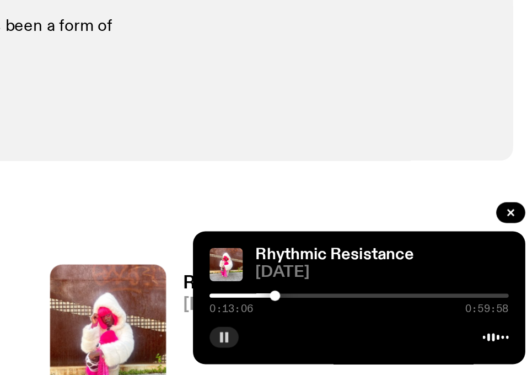
click at [388, 333] on div at bounding box center [388, 332] width 6 height 6
click at [389, 333] on div at bounding box center [389, 332] width 6 height 6
click at [390, 333] on div at bounding box center [390, 332] width 6 height 6
click at [392, 333] on div at bounding box center [390, 332] width 6 height 6
click at [394, 332] on div at bounding box center [392, 332] width 6 height 6
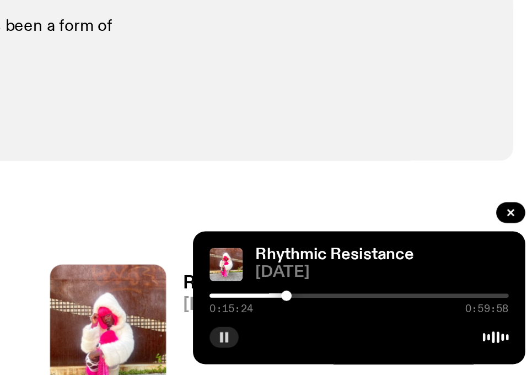
click at [391, 333] on div "0:15:24 0:59:58" at bounding box center [432, 335] width 159 height 13
click at [395, 332] on div at bounding box center [396, 332] width 6 height 6
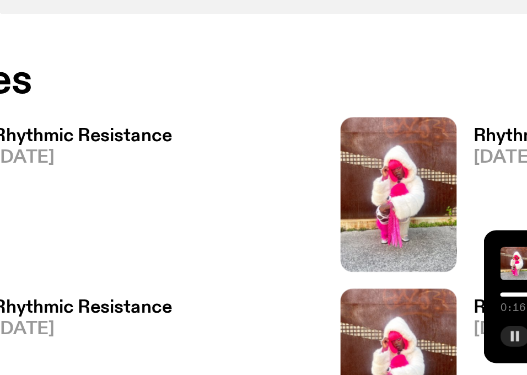
scroll to position [505, 0]
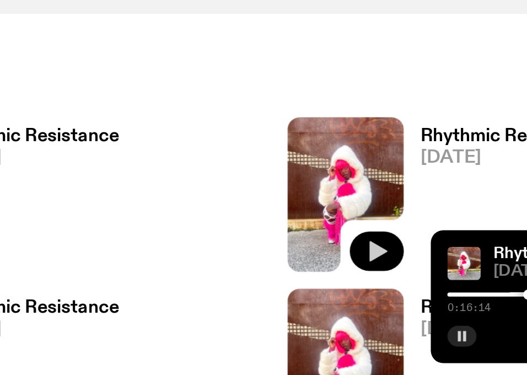
click at [320, 302] on icon "button" at bounding box center [315, 308] width 13 height 13
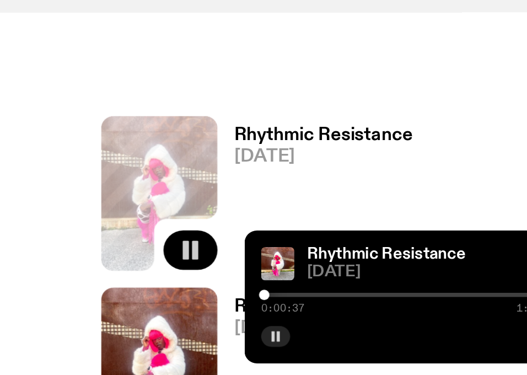
click at [355, 333] on div at bounding box center [355, 332] width 6 height 6
click at [356, 333] on div at bounding box center [356, 332] width 6 height 6
click at [357, 332] on div at bounding box center [358, 332] width 6 height 6
click at [360, 331] on div at bounding box center [358, 332] width 6 height 6
click at [359, 331] on div at bounding box center [359, 332] width 6 height 6
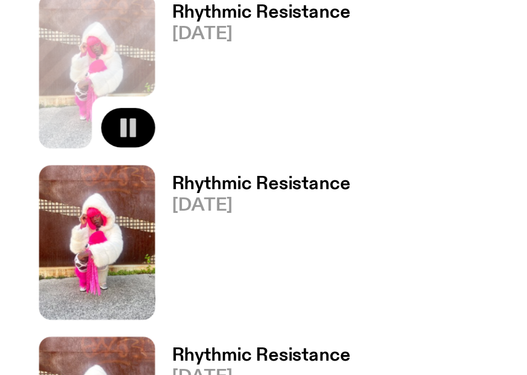
scroll to position [663, 0]
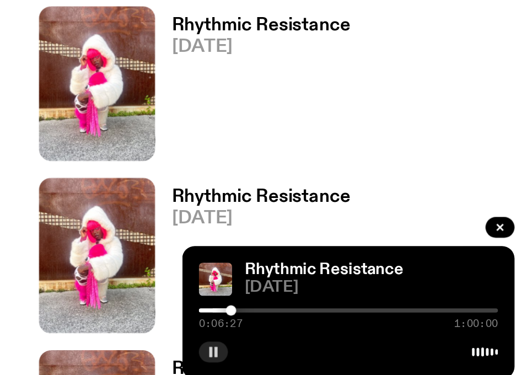
click at [371, 333] on div at bounding box center [370, 332] width 6 height 6
click at [373, 333] on div at bounding box center [374, 332] width 6 height 6
click at [376, 333] on div at bounding box center [376, 332] width 6 height 6
click at [379, 331] on div at bounding box center [379, 332] width 6 height 6
click at [383, 331] on div at bounding box center [383, 332] width 6 height 6
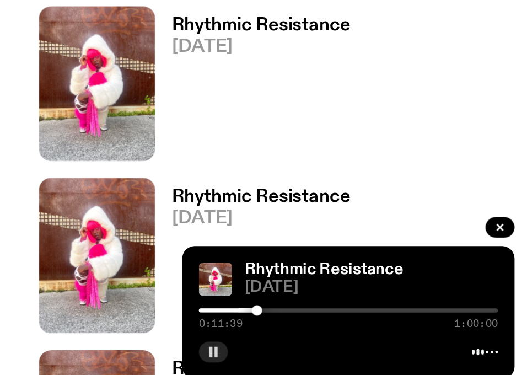
click at [387, 331] on div at bounding box center [384, 332] width 6 height 6
click at [390, 331] on div at bounding box center [389, 332] width 6 height 6
click at [385, 333] on div at bounding box center [386, 332] width 6 height 6
drag, startPoint x: 385, startPoint y: 333, endPoint x: 393, endPoint y: 333, distance: 8.3
click at [388, 333] on div at bounding box center [385, 332] width 6 height 6
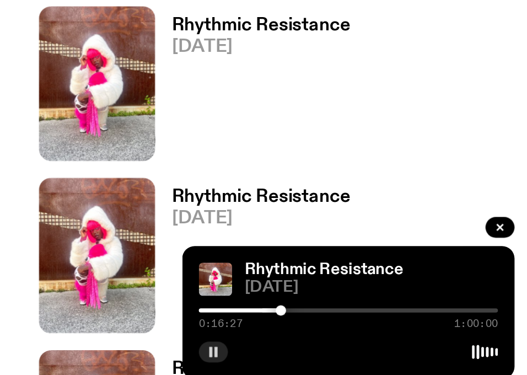
click at [398, 333] on div at bounding box center [397, 332] width 6 height 6
drag, startPoint x: 398, startPoint y: 333, endPoint x: 405, endPoint y: 333, distance: 7.2
click at [405, 333] on div at bounding box center [405, 332] width 6 height 6
click at [404, 333] on div at bounding box center [404, 332] width 6 height 6
click at [403, 333] on div at bounding box center [404, 332] width 6 height 6
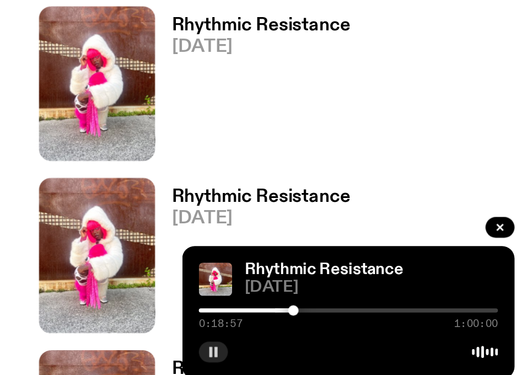
drag, startPoint x: 403, startPoint y: 333, endPoint x: 411, endPoint y: 333, distance: 8.3
click at [406, 333] on div at bounding box center [403, 332] width 6 height 6
click at [416, 333] on div at bounding box center [413, 332] width 6 height 6
click at [363, 356] on icon "button" at bounding box center [360, 354] width 7 height 7
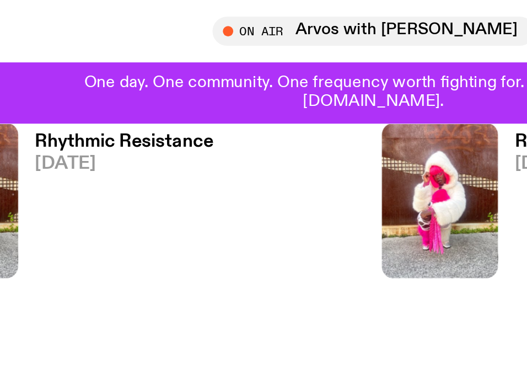
scroll to position [1121, 0]
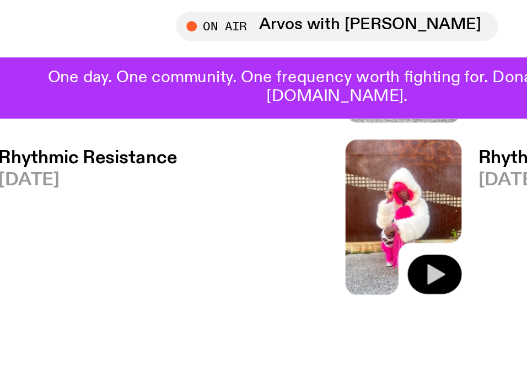
click at [310, 149] on icon "button" at bounding box center [315, 148] width 13 height 13
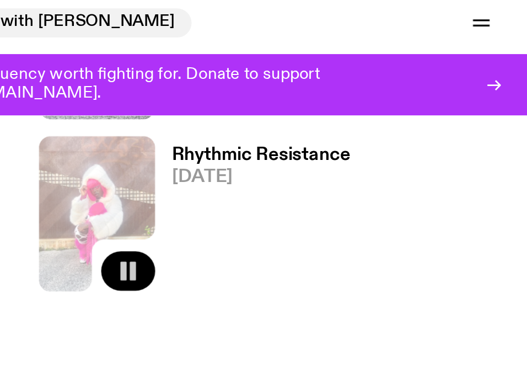
click at [321, 151] on icon "button" at bounding box center [315, 148] width 13 height 13
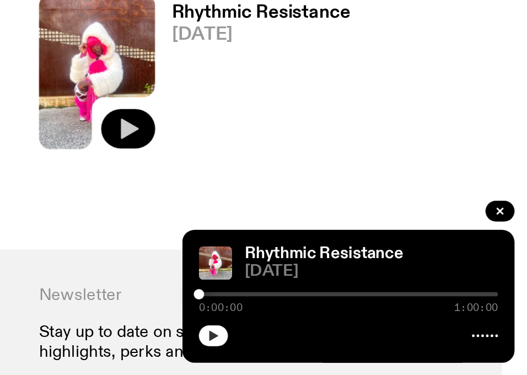
scroll to position [1026, 0]
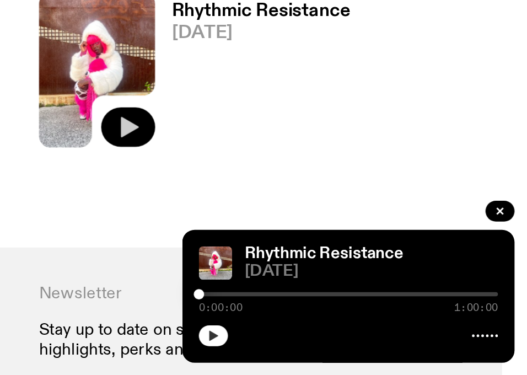
click at [360, 360] on div "Rhythmic Resistance [DATE] 0:00:00 1:00:00" at bounding box center [432, 333] width 176 height 71
click at [363, 353] on icon "button" at bounding box center [360, 354] width 5 height 6
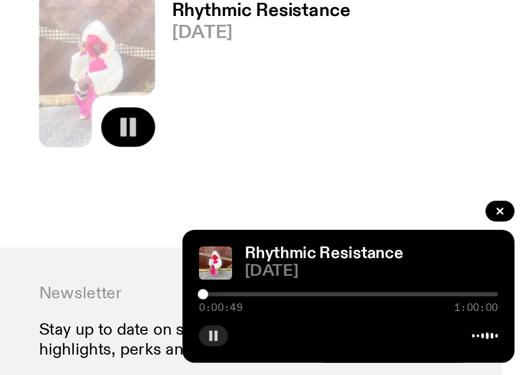
click at [355, 333] on div at bounding box center [355, 332] width 6 height 6
click at [359, 350] on button "button" at bounding box center [360, 354] width 15 height 11
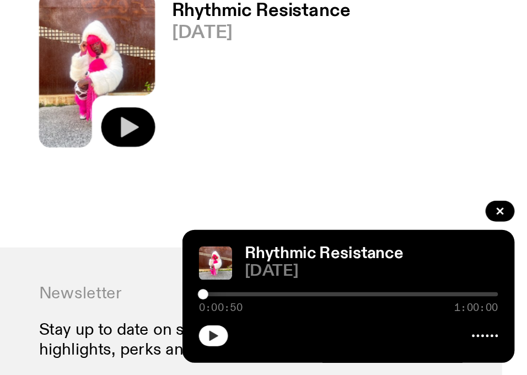
click at [359, 350] on button "button" at bounding box center [360, 354] width 15 height 11
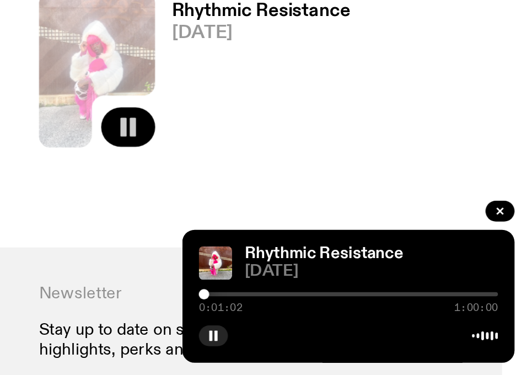
click at [356, 331] on div at bounding box center [356, 332] width 6 height 6
click at [359, 357] on icon "button" at bounding box center [360, 354] width 7 height 7
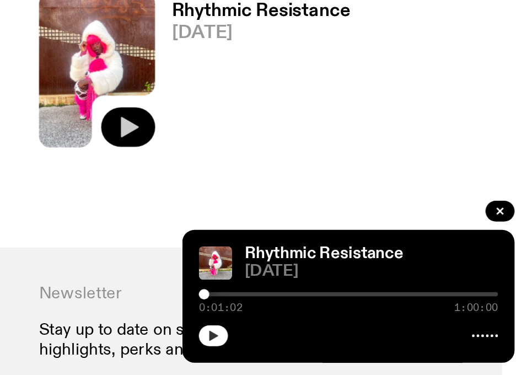
click at [363, 357] on icon "button" at bounding box center [360, 354] width 7 height 7
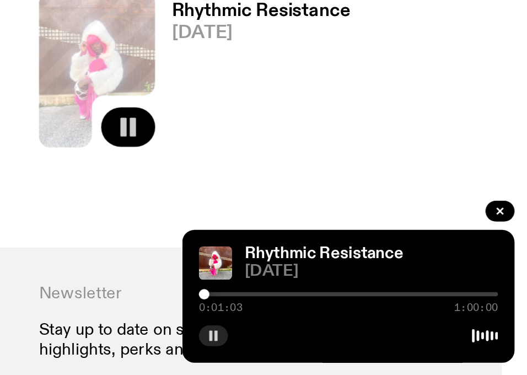
click at [358, 333] on div at bounding box center [432, 332] width 159 height 2
click at [357, 332] on div at bounding box center [358, 332] width 6 height 6
click at [360, 333] on div at bounding box center [432, 332] width 159 height 2
click at [363, 332] on div at bounding box center [432, 332] width 159 height 2
click at [362, 332] on div at bounding box center [362, 332] width 6 height 6
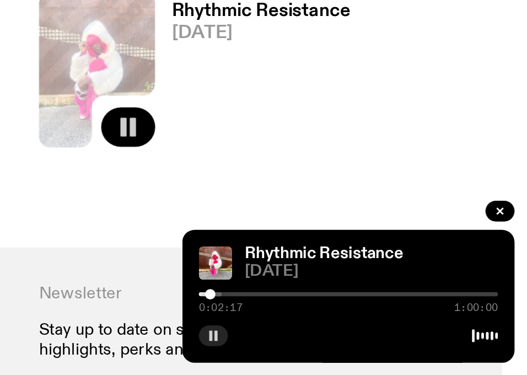
click at [359, 331] on div at bounding box center [359, 332] width 6 height 6
click at [360, 331] on div at bounding box center [360, 332] width 6 height 6
click at [361, 331] on div at bounding box center [360, 332] width 6 height 6
click at [362, 331] on div at bounding box center [361, 332] width 6 height 6
click at [364, 332] on div at bounding box center [362, 332] width 6 height 6
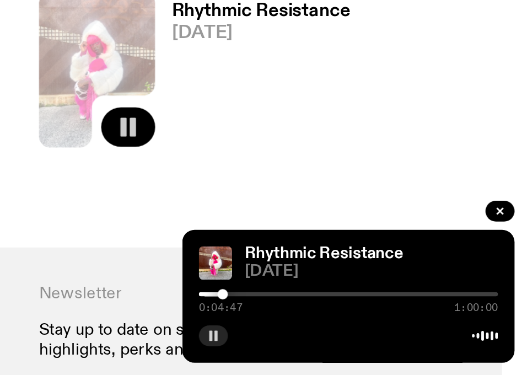
click at [366, 332] on div at bounding box center [366, 332] width 6 height 6
click at [367, 331] on div at bounding box center [367, 332] width 6 height 6
click at [369, 330] on div at bounding box center [367, 332] width 6 height 6
click at [367, 331] on div at bounding box center [367, 332] width 6 height 6
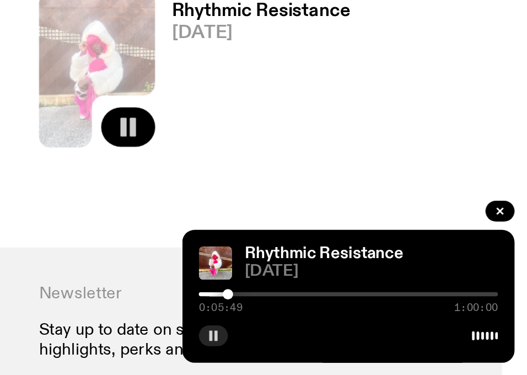
click at [368, 331] on div at bounding box center [369, 332] width 6 height 6
click at [365, 331] on div at bounding box center [289, 332] width 159 height 2
click at [360, 331] on div at bounding box center [285, 332] width 159 height 2
click at [358, 330] on div at bounding box center [359, 332] width 6 height 6
click at [362, 332] on div at bounding box center [286, 332] width 159 height 2
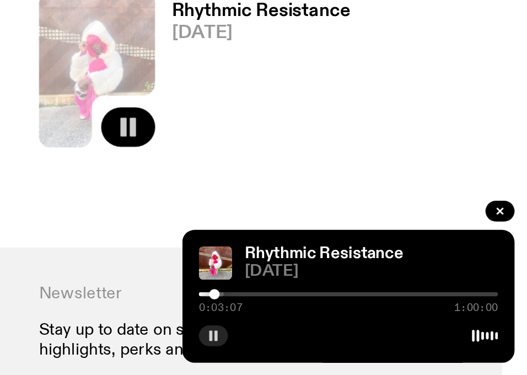
click at [361, 331] on div at bounding box center [361, 332] width 6 height 6
click at [369, 331] on div at bounding box center [432, 332] width 159 height 2
click at [369, 331] on div at bounding box center [369, 332] width 6 height 6
click at [369, 331] on div at bounding box center [370, 332] width 6 height 6
click at [371, 331] on div at bounding box center [371, 332] width 6 height 6
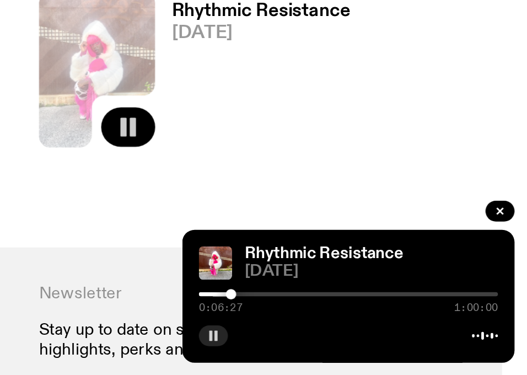
click at [370, 331] on div at bounding box center [370, 332] width 6 height 6
click at [372, 331] on div at bounding box center [372, 332] width 6 height 6
click at [370, 331] on div at bounding box center [370, 332] width 6 height 6
click at [374, 331] on div at bounding box center [432, 332] width 159 height 2
click at [372, 331] on div at bounding box center [374, 332] width 6 height 6
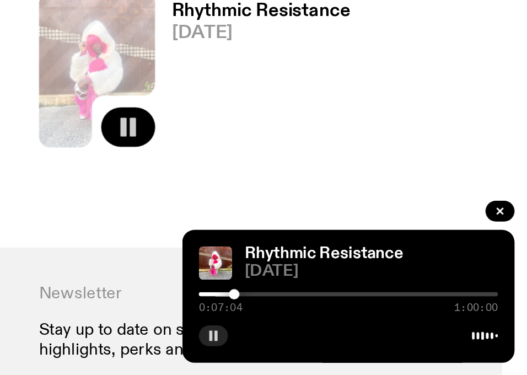
click at [375, 331] on div at bounding box center [432, 332] width 159 height 2
click at [376, 332] on div at bounding box center [376, 332] width 6 height 6
click at [379, 333] on div at bounding box center [432, 332] width 159 height 2
click at [378, 333] on div at bounding box center [378, 332] width 6 height 6
click at [376, 333] on div at bounding box center [378, 332] width 6 height 6
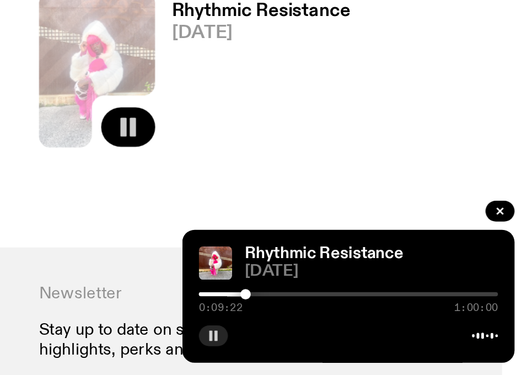
click at [378, 333] on div at bounding box center [378, 332] width 6 height 6
click at [381, 333] on div at bounding box center [432, 332] width 159 height 2
click at [383, 333] on div at bounding box center [381, 332] width 6 height 6
click at [385, 333] on div "0:11:15 1:00:00" at bounding box center [432, 335] width 159 height 13
click at [382, 332] on div at bounding box center [382, 332] width 6 height 6
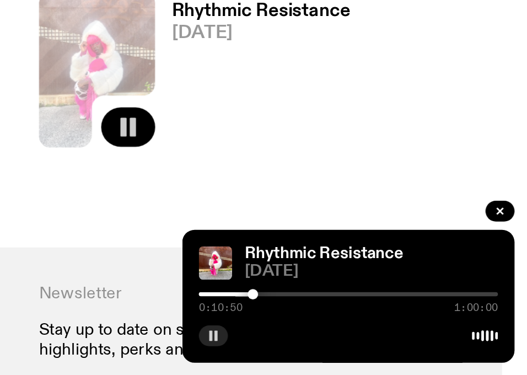
click at [384, 333] on div at bounding box center [432, 332] width 159 height 2
click at [387, 332] on div at bounding box center [387, 332] width 6 height 6
click at [386, 332] on div at bounding box center [386, 332] width 6 height 6
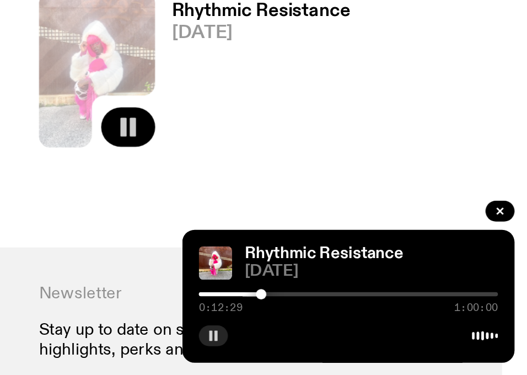
click at [385, 332] on div at bounding box center [386, 332] width 6 height 6
click at [389, 332] on div at bounding box center [390, 332] width 6 height 6
click at [390, 332] on div at bounding box center [391, 332] width 6 height 6
click at [391, 332] on div at bounding box center [391, 332] width 6 height 6
click at [392, 331] on div at bounding box center [392, 332] width 6 height 6
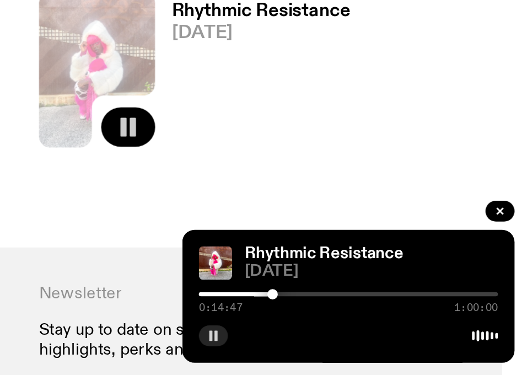
click at [393, 331] on div at bounding box center [392, 332] width 6 height 6
click at [394, 332] on div at bounding box center [394, 332] width 6 height 6
click at [395, 332] on div at bounding box center [395, 332] width 6 height 6
click at [395, 333] on div at bounding box center [396, 332] width 6 height 6
click at [396, 331] on div at bounding box center [396, 332] width 6 height 6
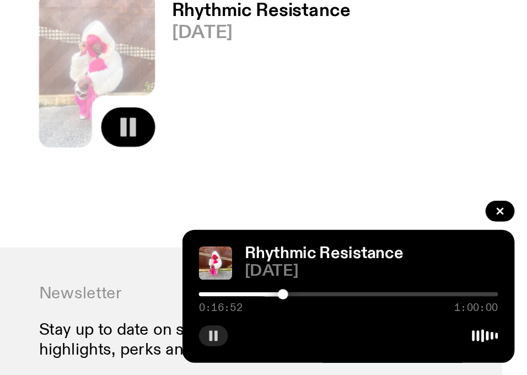
click at [398, 331] on div at bounding box center [398, 332] width 6 height 6
click at [399, 331] on div at bounding box center [399, 332] width 6 height 6
click at [400, 331] on div at bounding box center [399, 332] width 6 height 6
click at [401, 331] on div at bounding box center [402, 332] width 6 height 6
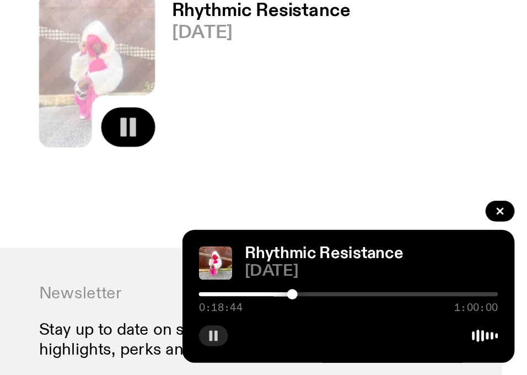
click at [403, 331] on div at bounding box center [403, 332] width 6 height 6
click at [404, 332] on div at bounding box center [403, 332] width 6 height 6
click at [405, 333] on div at bounding box center [406, 332] width 6 height 6
click at [408, 333] on div at bounding box center [408, 332] width 6 height 6
click at [409, 333] on div at bounding box center [408, 332] width 6 height 6
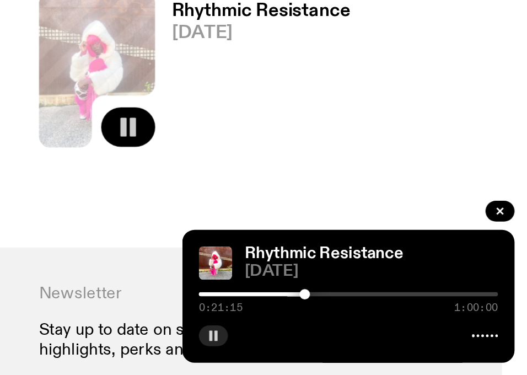
click at [411, 333] on div at bounding box center [409, 332] width 6 height 6
click at [414, 333] on div at bounding box center [432, 332] width 159 height 2
click at [413, 333] on div at bounding box center [413, 332] width 6 height 6
click at [415, 333] on div at bounding box center [415, 332] width 6 height 6
click at [418, 333] on div at bounding box center [432, 332] width 159 height 2
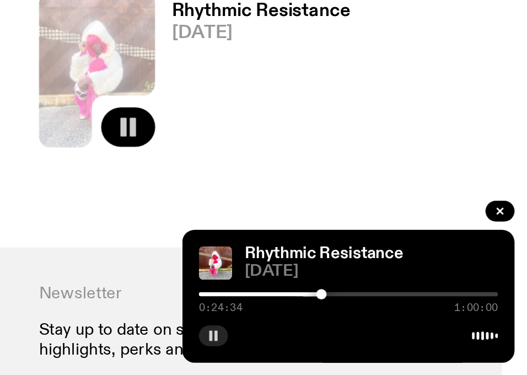
click at [421, 333] on div at bounding box center [432, 332] width 159 height 2
click at [426, 333] on div at bounding box center [432, 332] width 159 height 2
click at [432, 331] on div at bounding box center [432, 332] width 159 height 2
click at [442, 331] on div at bounding box center [432, 332] width 159 height 2
click at [452, 332] on div at bounding box center [432, 332] width 159 height 2
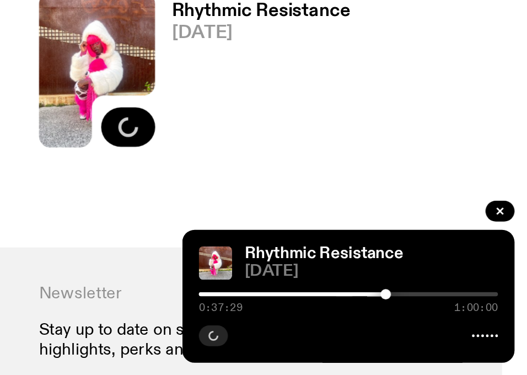
click at [464, 332] on div at bounding box center [432, 332] width 159 height 2
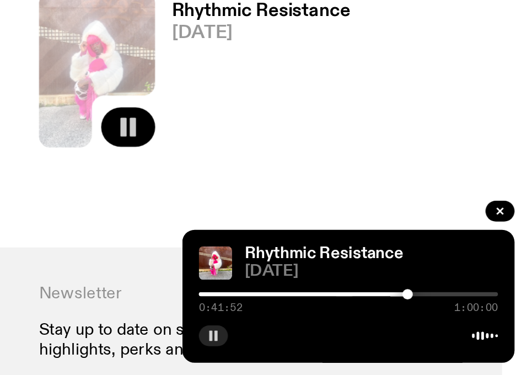
click at [455, 333] on div "0:41:52 1:00:00" at bounding box center [432, 335] width 159 height 13
click at [454, 331] on div at bounding box center [384, 332] width 159 height 2
click at [444, 331] on div at bounding box center [374, 332] width 159 height 2
click at [441, 331] on div at bounding box center [365, 332] width 159 height 2
click at [434, 331] on div at bounding box center [361, 332] width 159 height 2
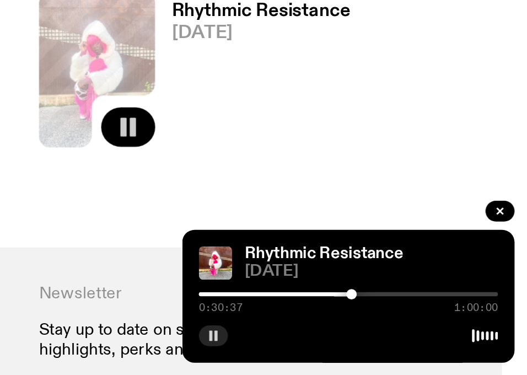
click at [476, 330] on div "0:30:37 1:00:00" at bounding box center [432, 335] width 159 height 13
click at [478, 331] on div at bounding box center [432, 332] width 159 height 2
click at [358, 356] on icon "button" at bounding box center [360, 354] width 7 height 7
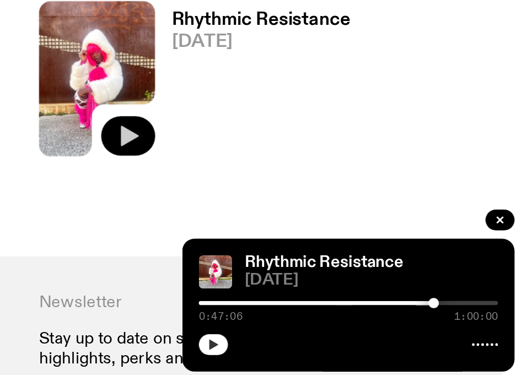
click at [485, 333] on div at bounding box center [432, 332] width 159 height 2
click at [366, 354] on button "button" at bounding box center [360, 354] width 15 height 11
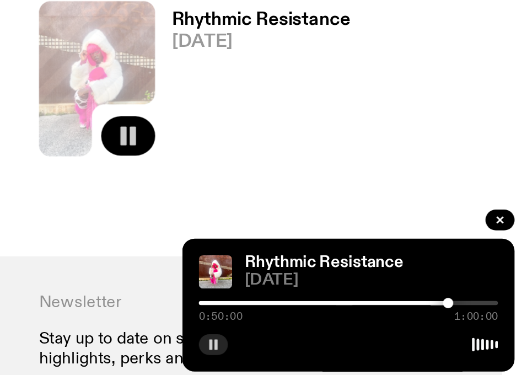
click at [366, 354] on button "button" at bounding box center [360, 354] width 15 height 11
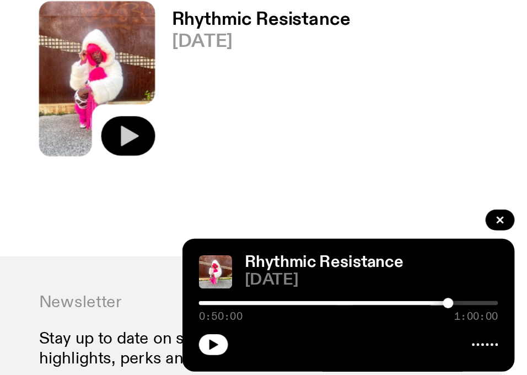
click at [497, 331] on div at bounding box center [432, 332] width 159 height 2
click at [359, 331] on div at bounding box center [417, 332] width 159 height 2
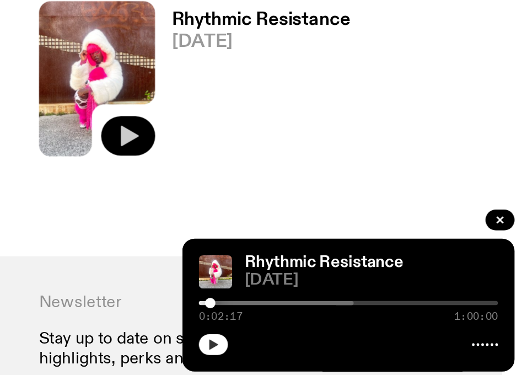
click at [363, 352] on icon "button" at bounding box center [360, 354] width 7 height 7
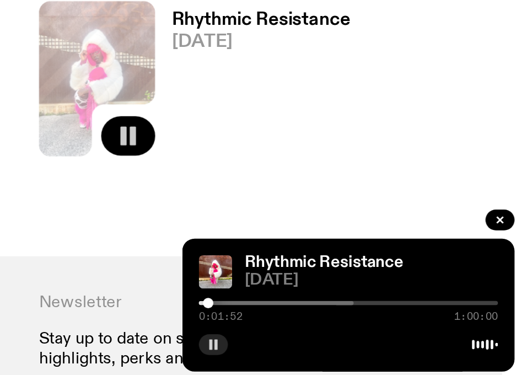
click at [358, 331] on div at bounding box center [358, 332] width 6 height 6
click at [357, 331] on div at bounding box center [358, 332] width 6 height 6
click at [359, 331] on div at bounding box center [358, 332] width 6 height 6
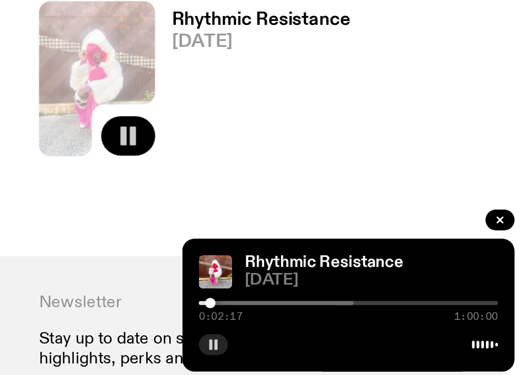
click at [362, 331] on div at bounding box center [355, 332] width 159 height 2
click at [364, 355] on button "button" at bounding box center [360, 354] width 15 height 11
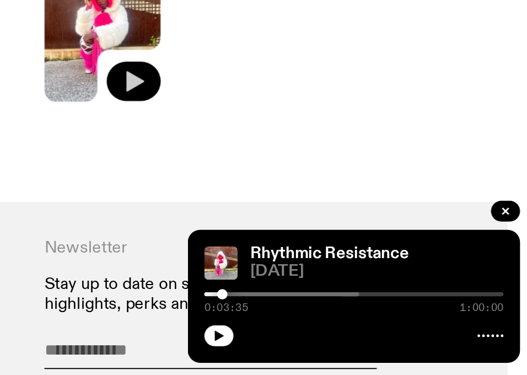
scroll to position [1057, 0]
